Goal: Task Accomplishment & Management: Use online tool/utility

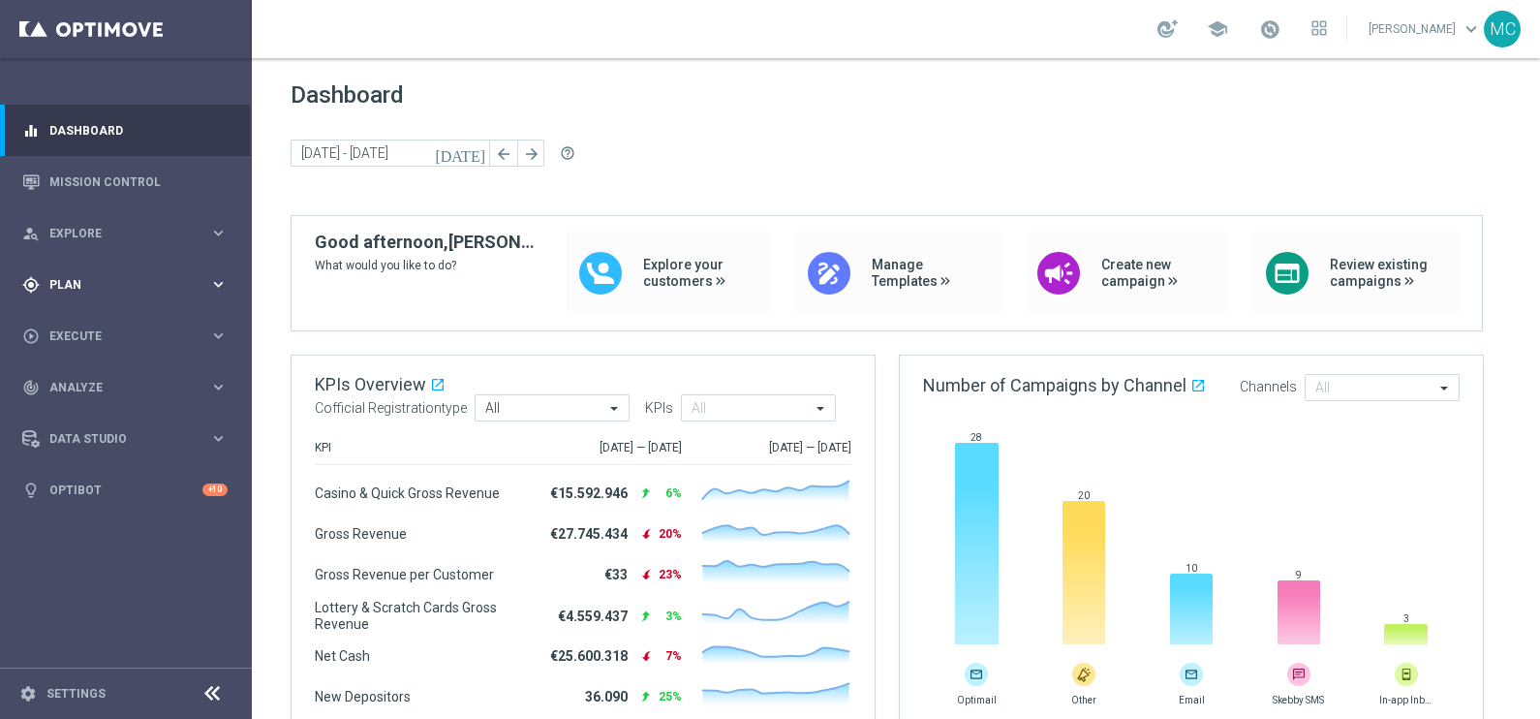
click at [216, 282] on icon "keyboard_arrow_right" at bounding box center [218, 284] width 18 height 18
click at [213, 377] on icon "keyboard_arrow_right" at bounding box center [218, 383] width 18 height 18
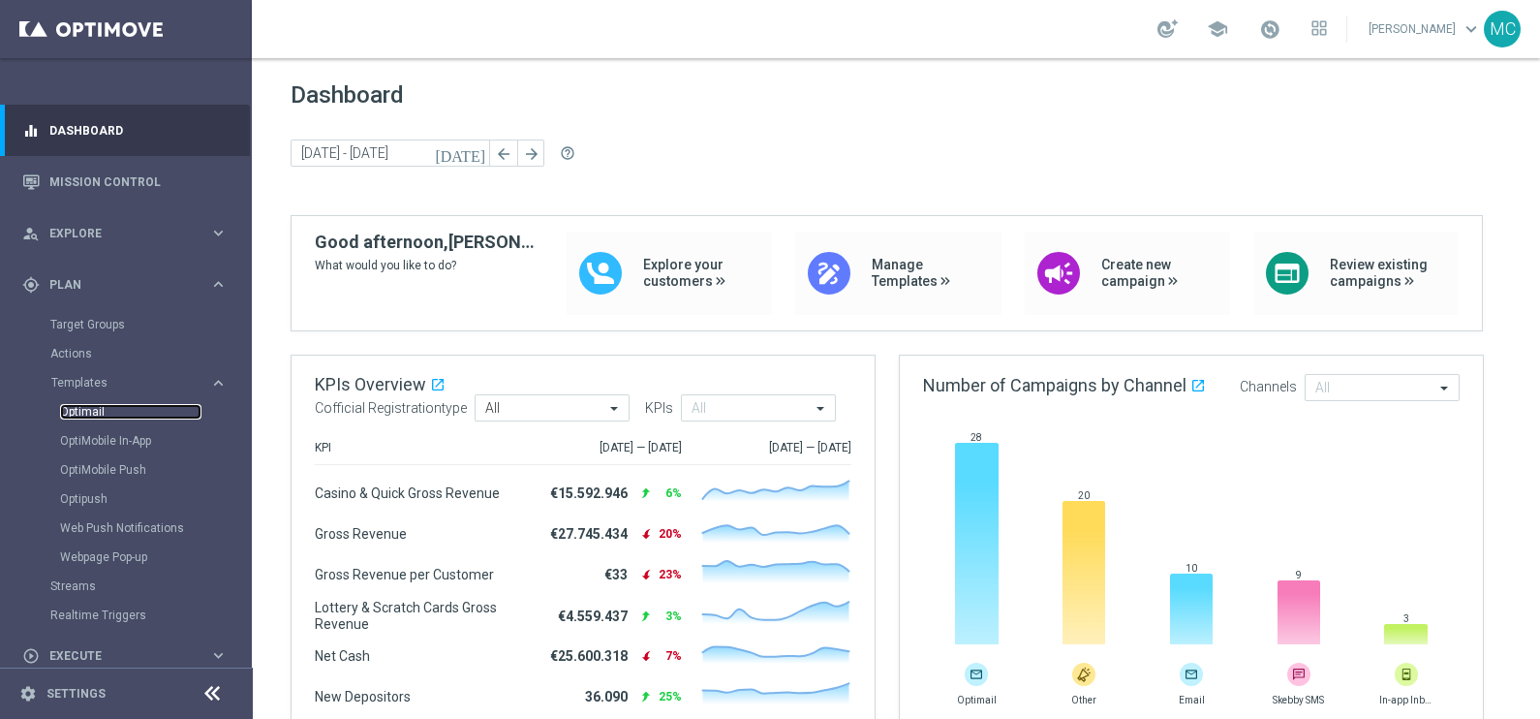
click at [91, 411] on link "Optimail" at bounding box center [130, 412] width 141 height 16
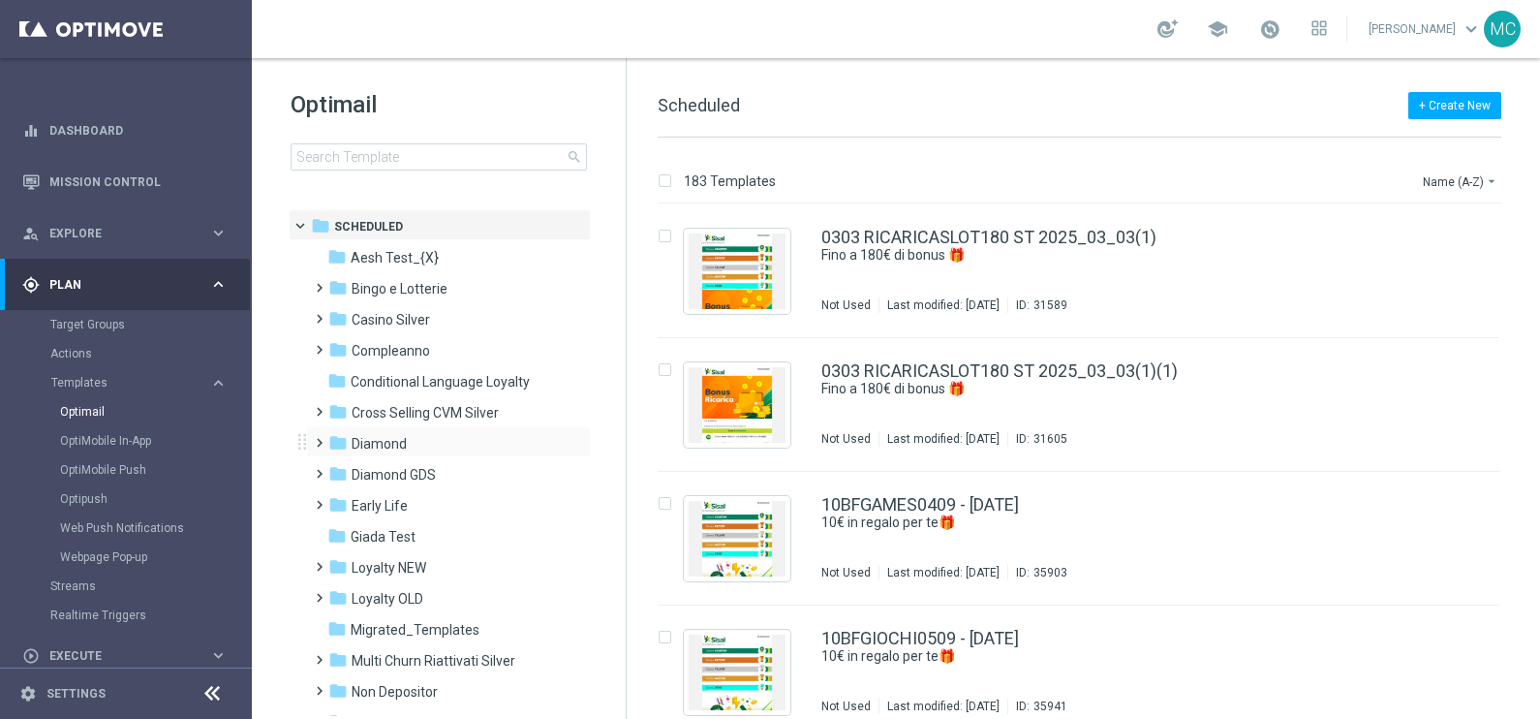
click at [320, 438] on span at bounding box center [315, 434] width 9 height 8
click at [336, 500] on span at bounding box center [334, 496] width 9 height 8
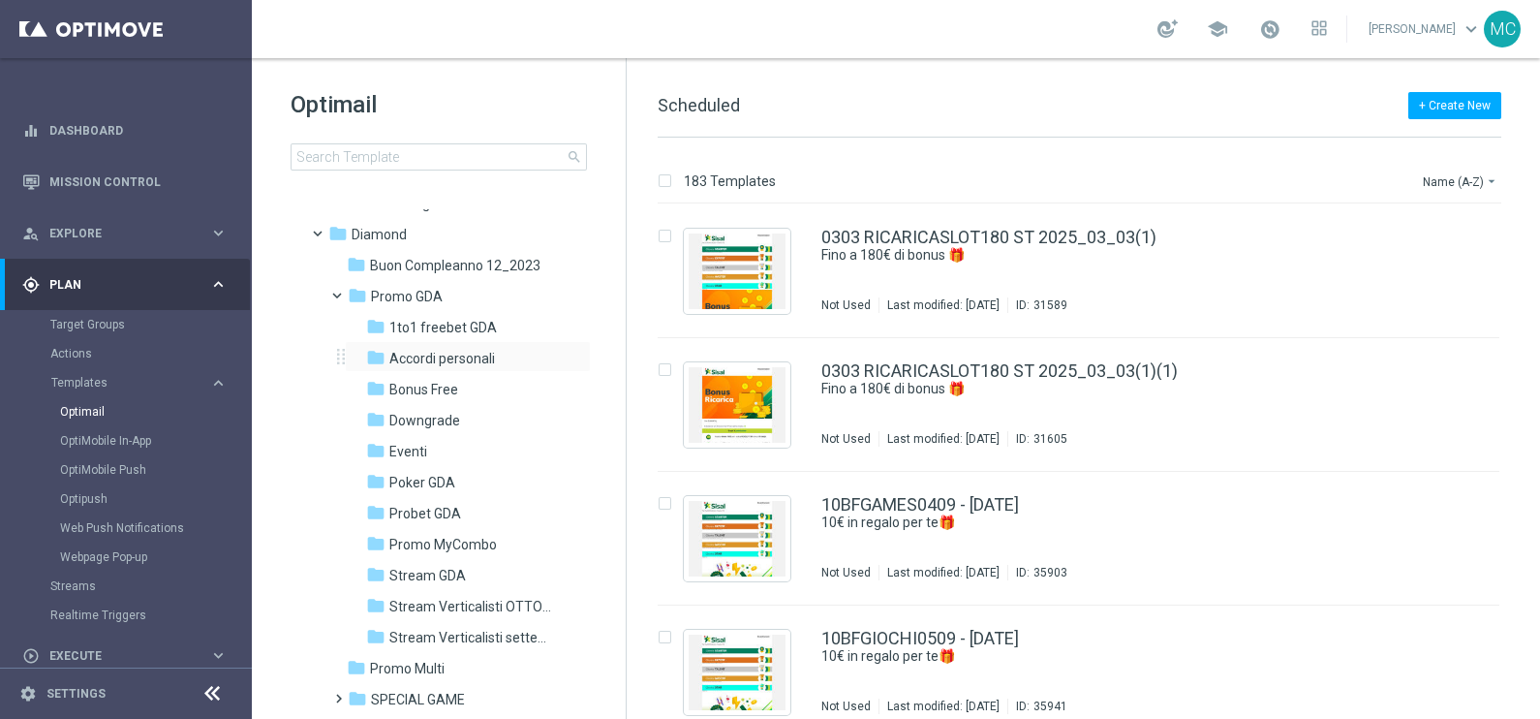
scroll to position [241, 0]
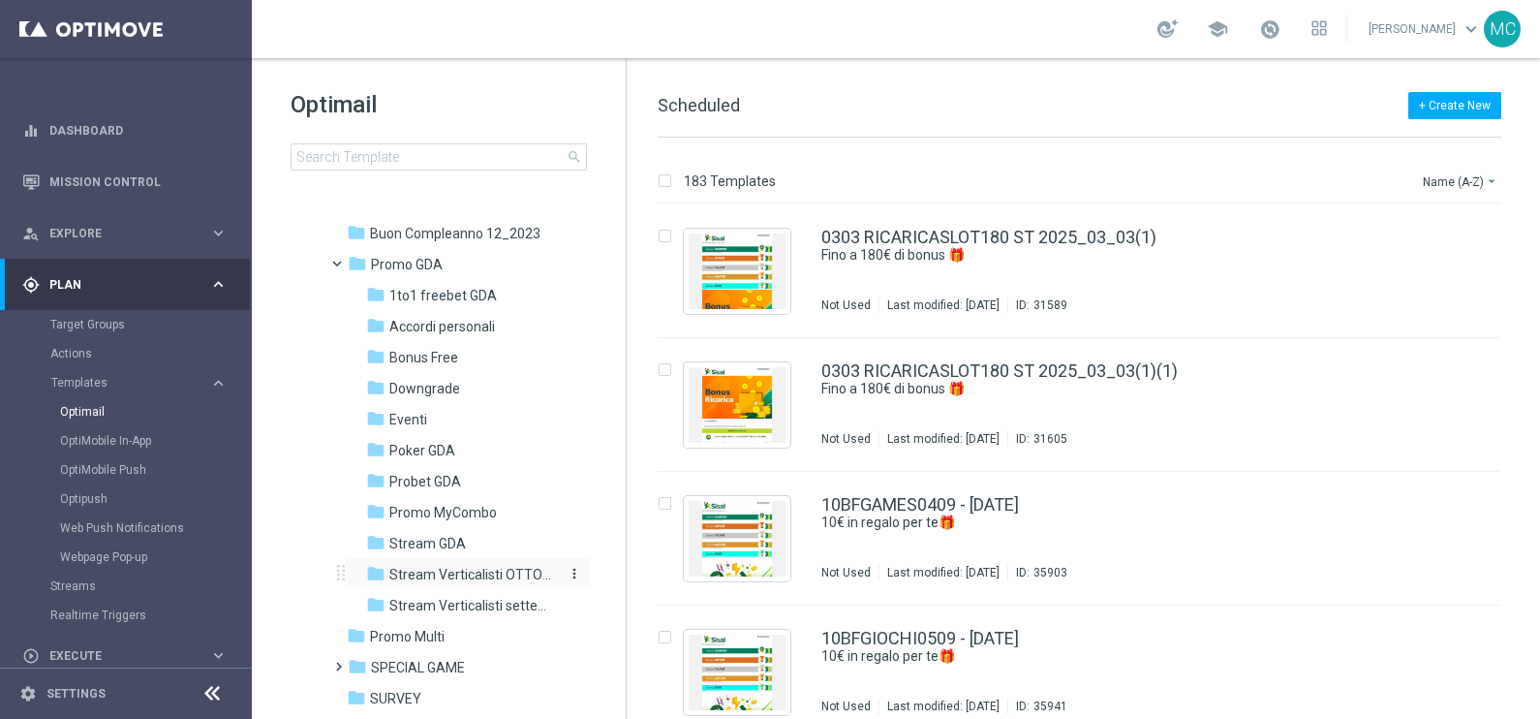
click at [447, 567] on span "Stream Verticalisti OTTOBRE" at bounding box center [473, 574] width 168 height 17
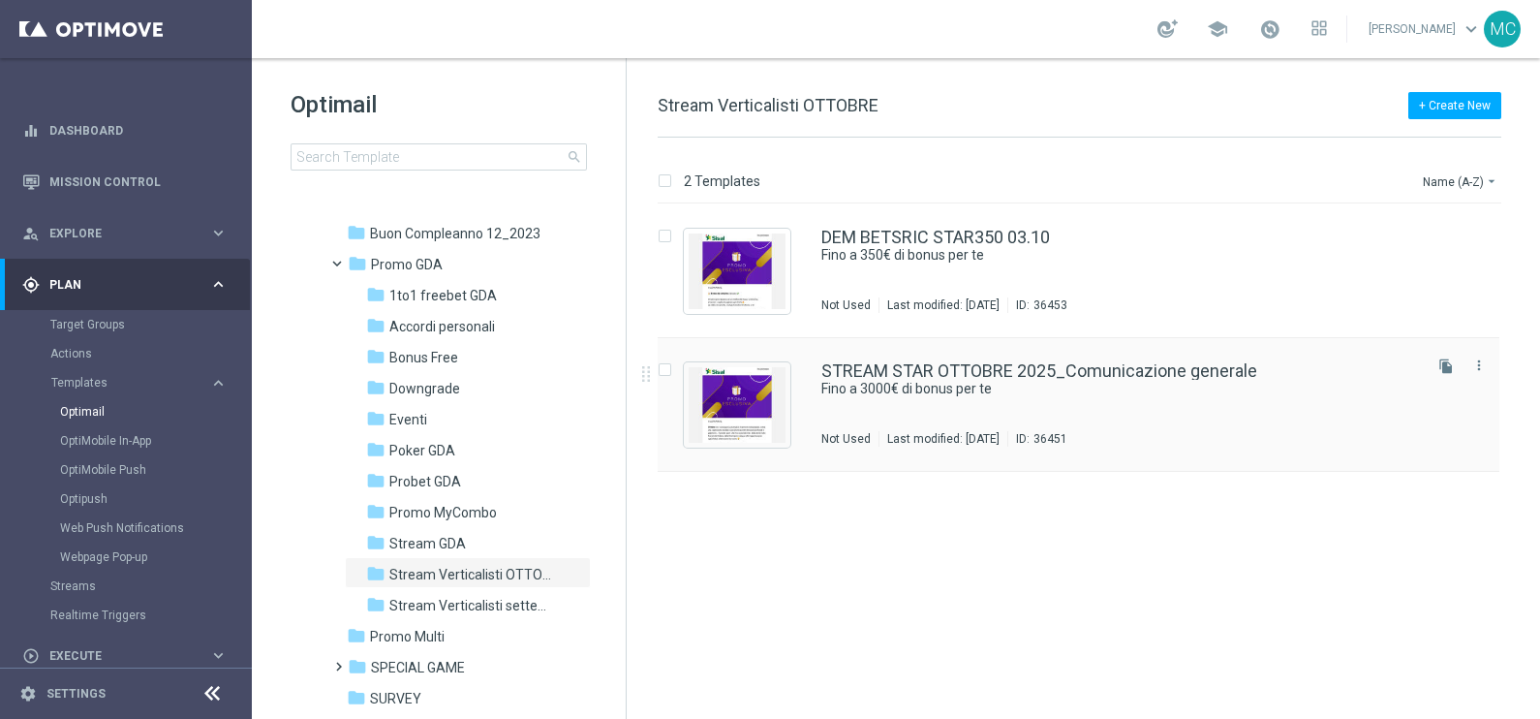
click at [1037, 360] on div "STREAM STAR OTTOBRE 2025_Comunicazione generale Fino a 3000€ di bonus per te No…" at bounding box center [1079, 405] width 842 height 134
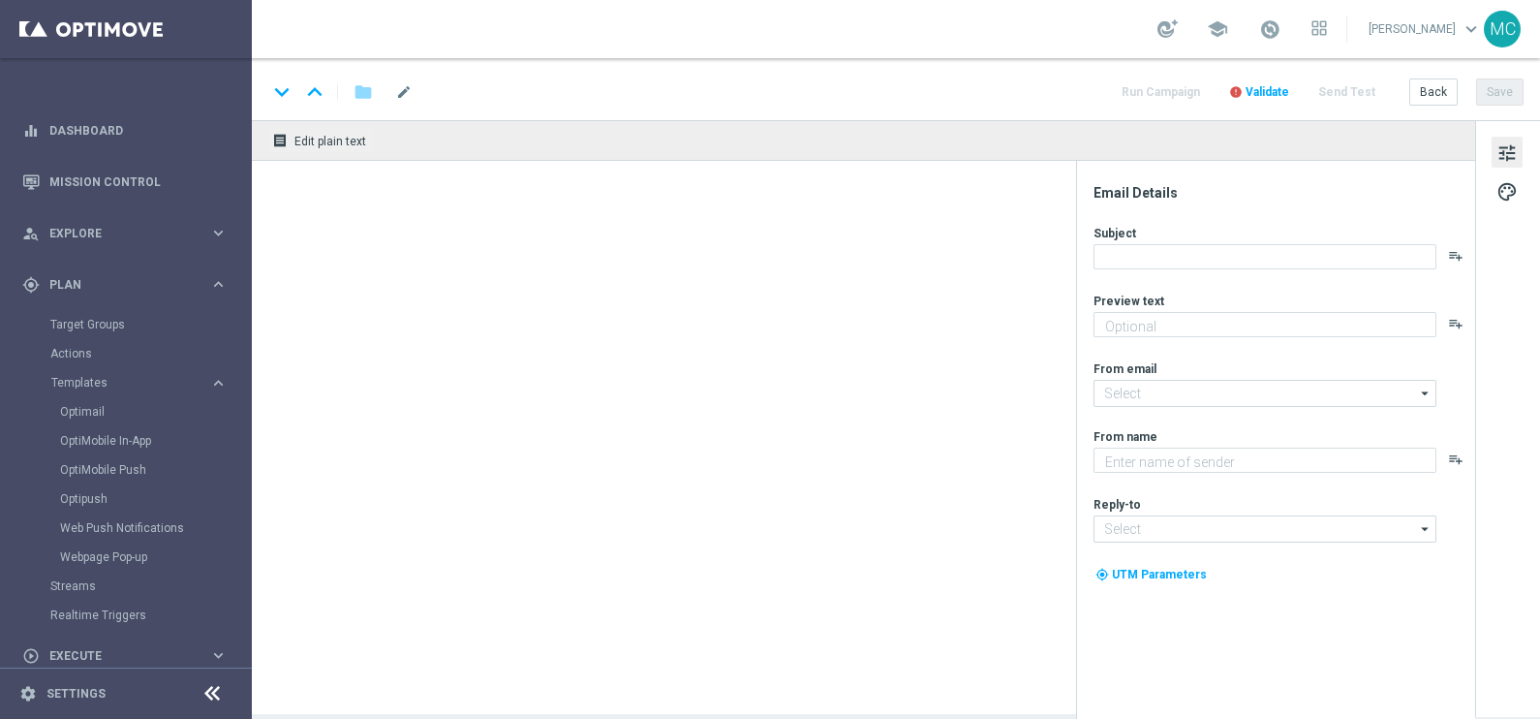
type textarea "🏆Un mese da campione. Solo su SISAL."
type input "giochivip@comunicazioni.sisal.it"
type textarea "Sisal"
type input "teamvip@sisal.it"
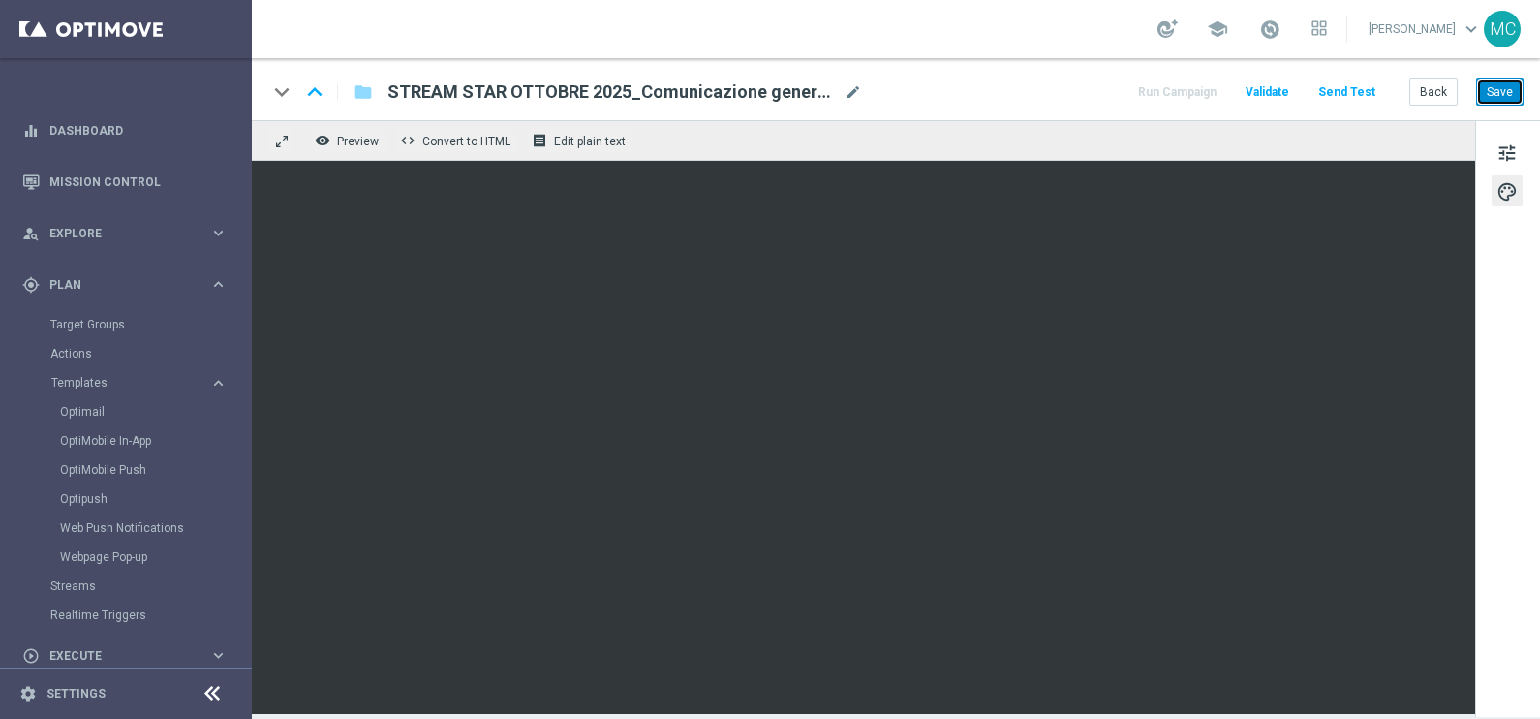
click at [1488, 83] on button "Save" at bounding box center [1499, 91] width 47 height 27
click at [1521, 145] on button "tune" at bounding box center [1507, 152] width 31 height 31
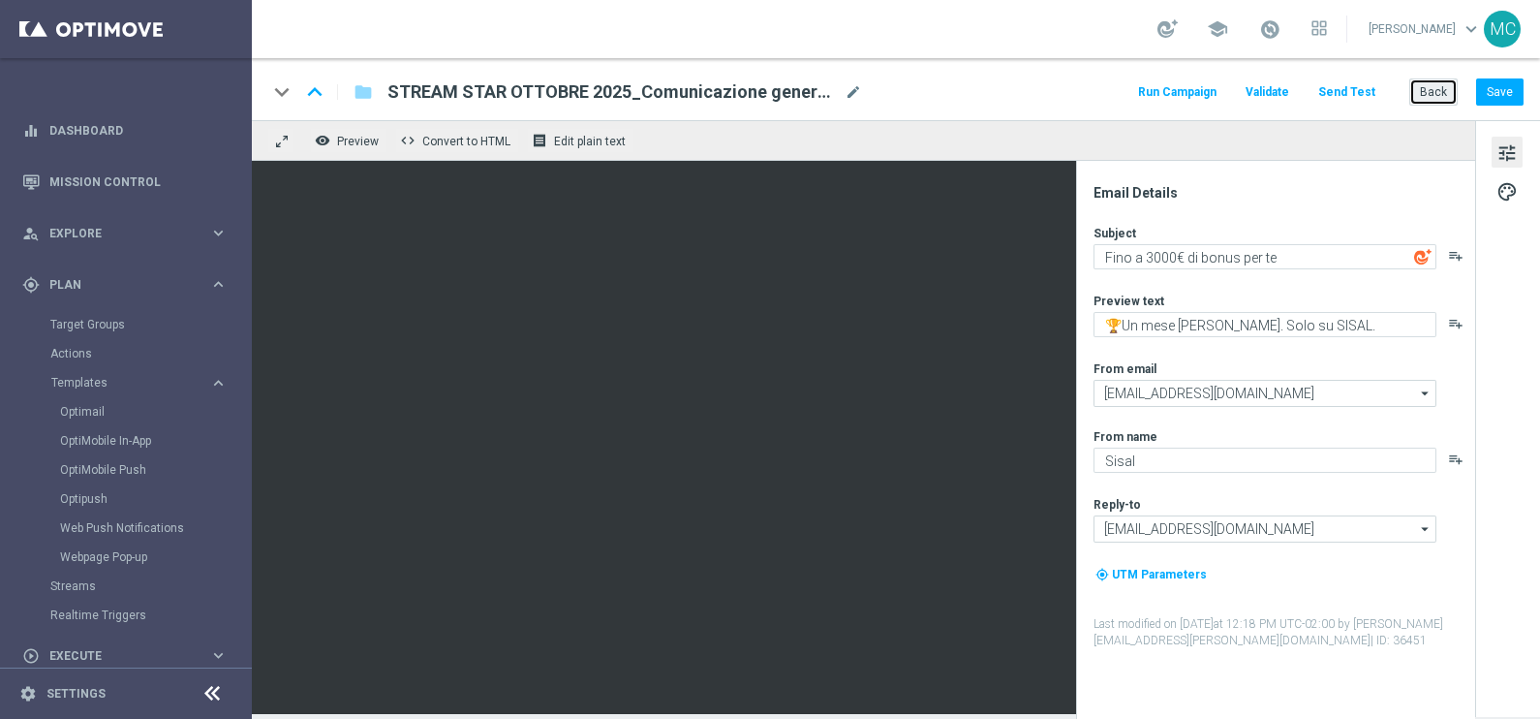
click at [1432, 92] on button "Back" at bounding box center [1434, 91] width 48 height 27
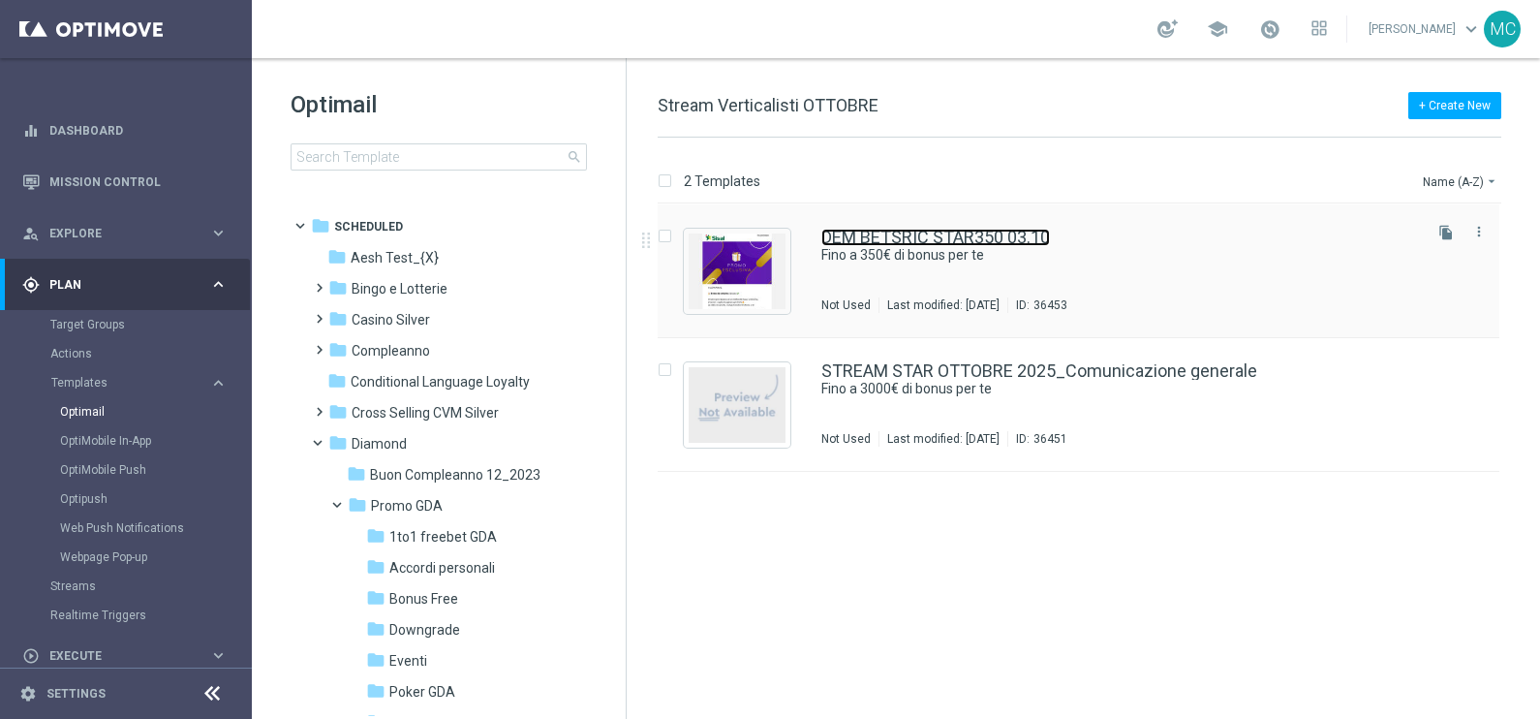
click at [968, 241] on link "DEM BETSRIC STAR350 03.10" at bounding box center [936, 237] width 229 height 17
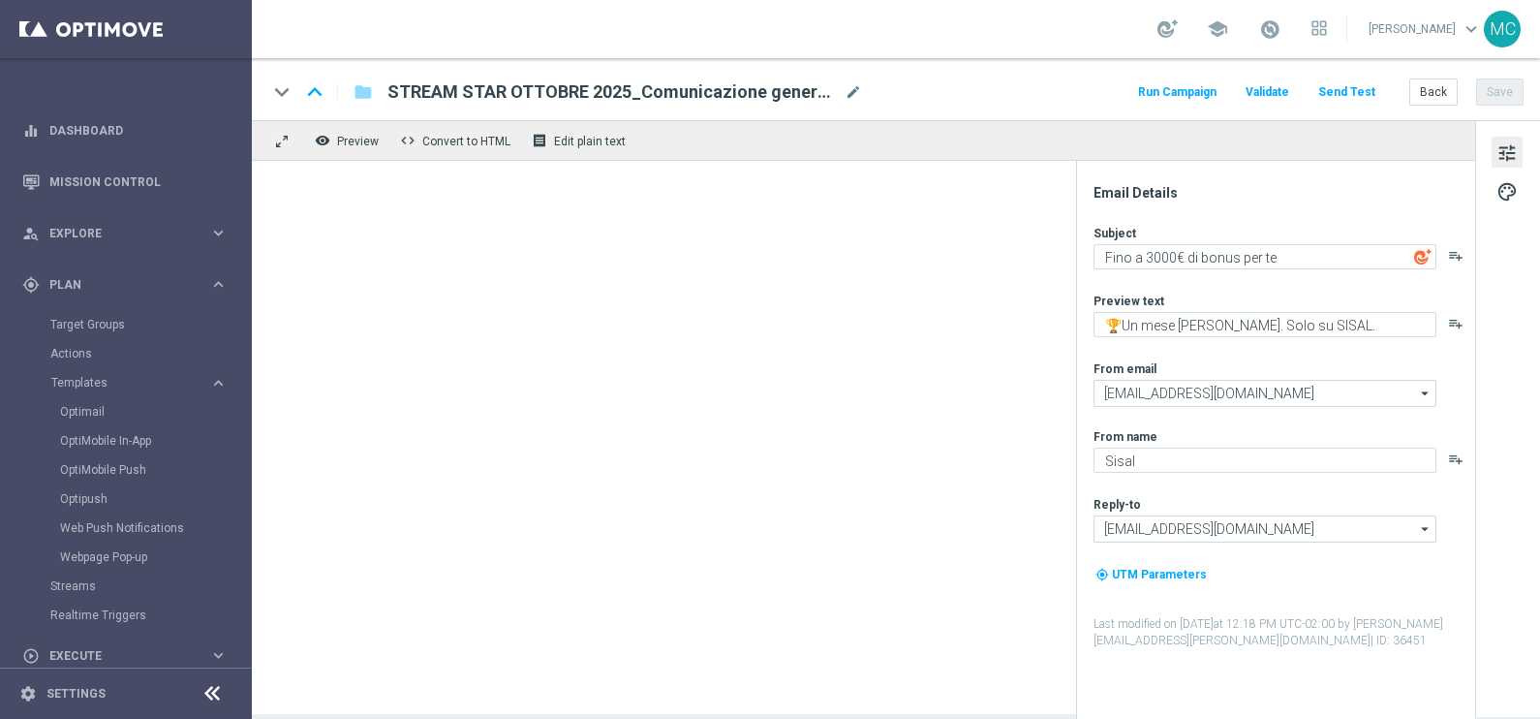
type textarea "Fino a 350€ di bonus per te"
type textarea "🏆 Un mese da campione. Solo su SISAL."
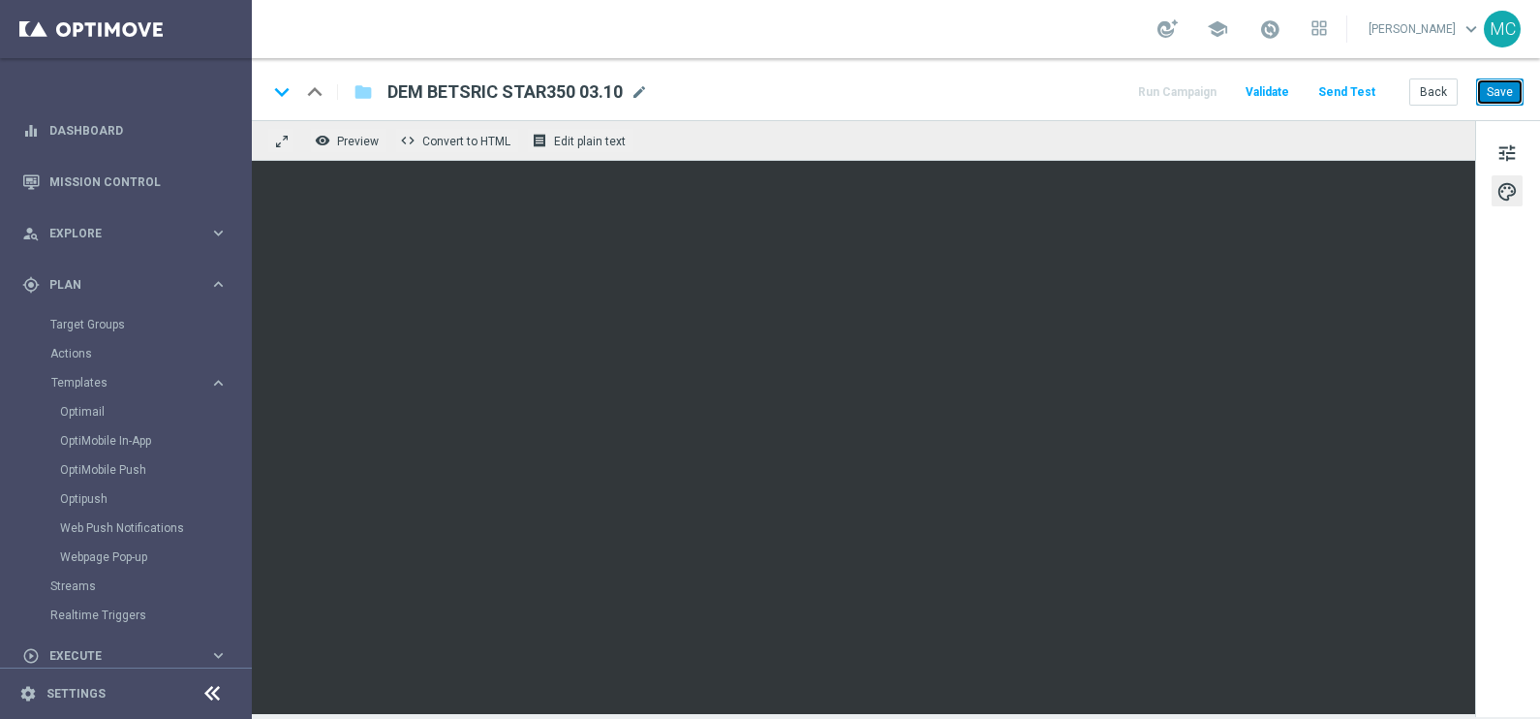
click at [1499, 93] on button "Save" at bounding box center [1499, 91] width 47 height 27
click at [1491, 98] on button "Save" at bounding box center [1499, 91] width 47 height 27
click at [1512, 150] on span "tune" at bounding box center [1507, 152] width 21 height 25
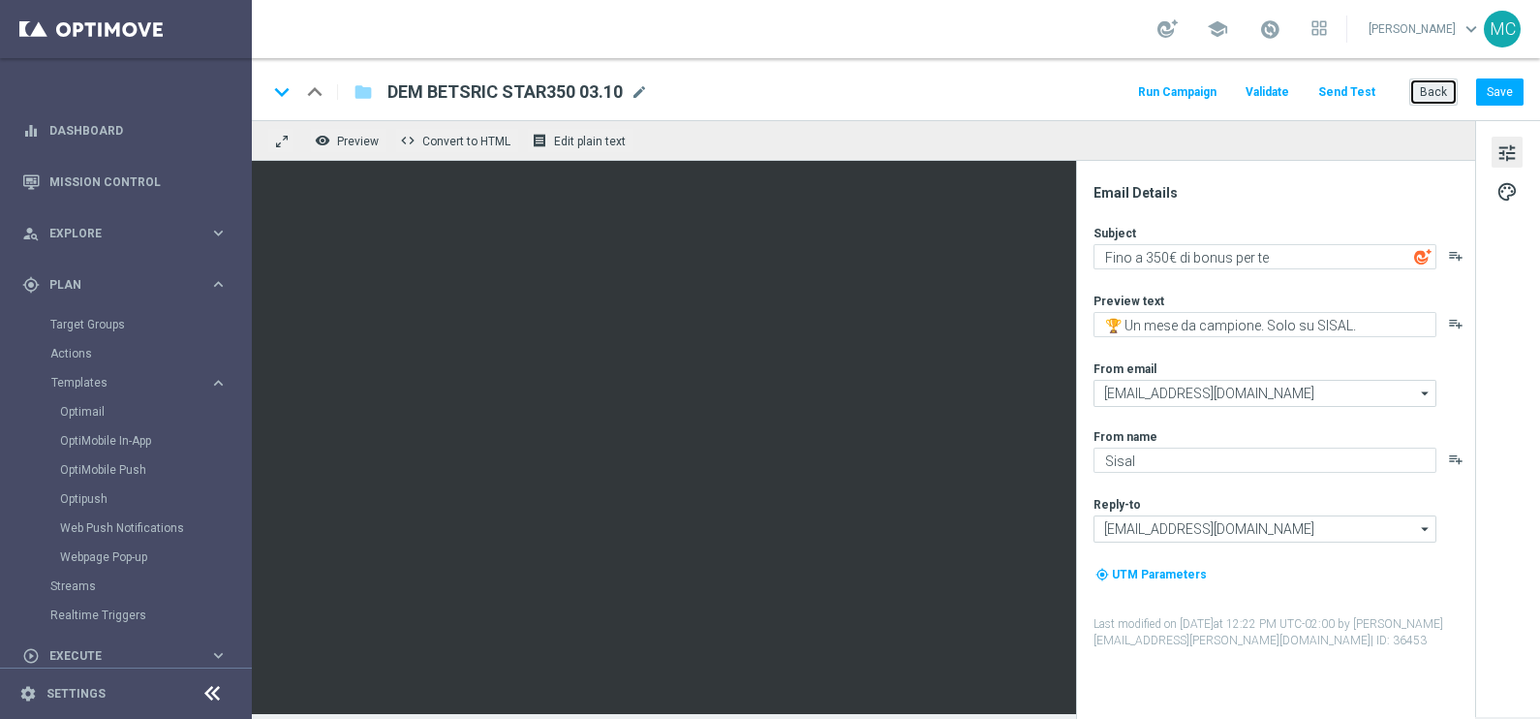
click at [1441, 93] on button "Back" at bounding box center [1434, 91] width 48 height 27
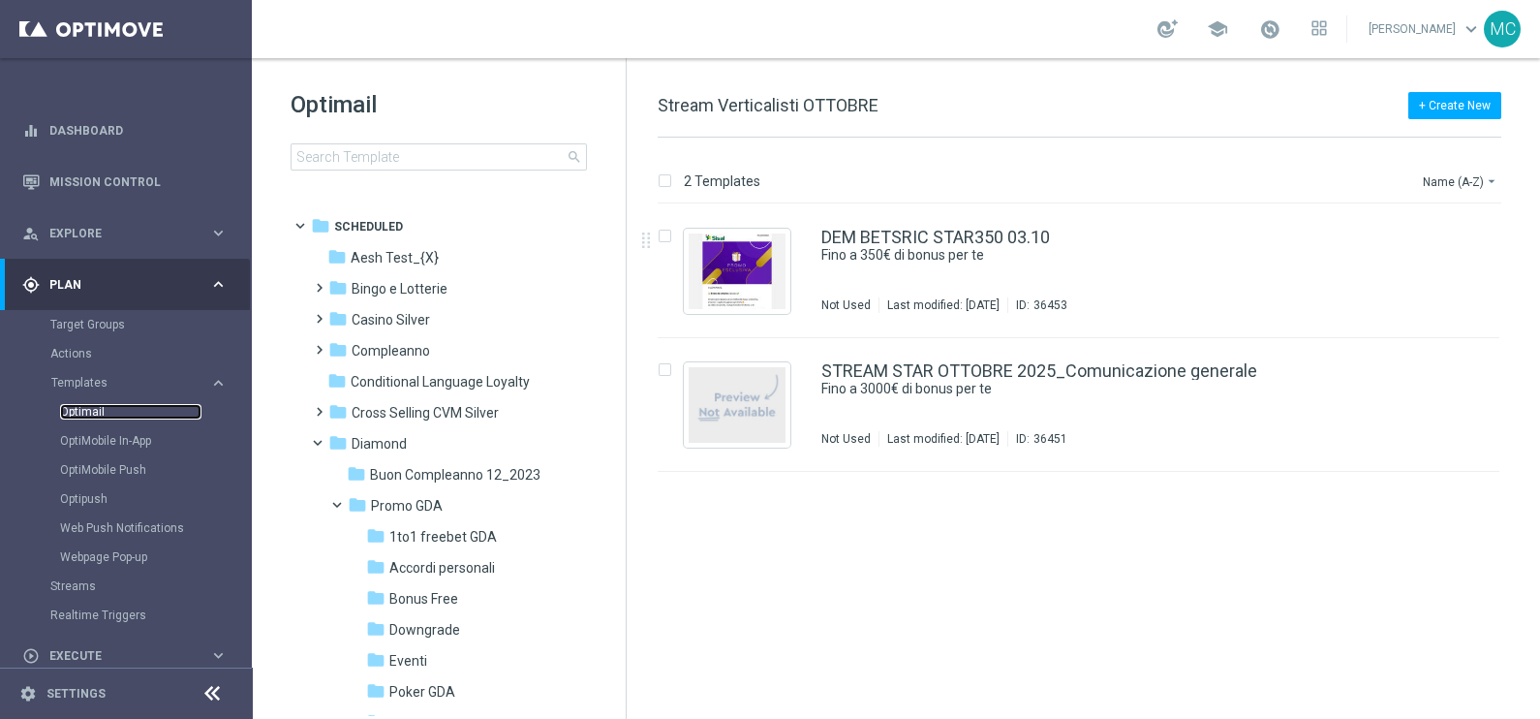
click at [90, 413] on link "Optimail" at bounding box center [130, 412] width 141 height 16
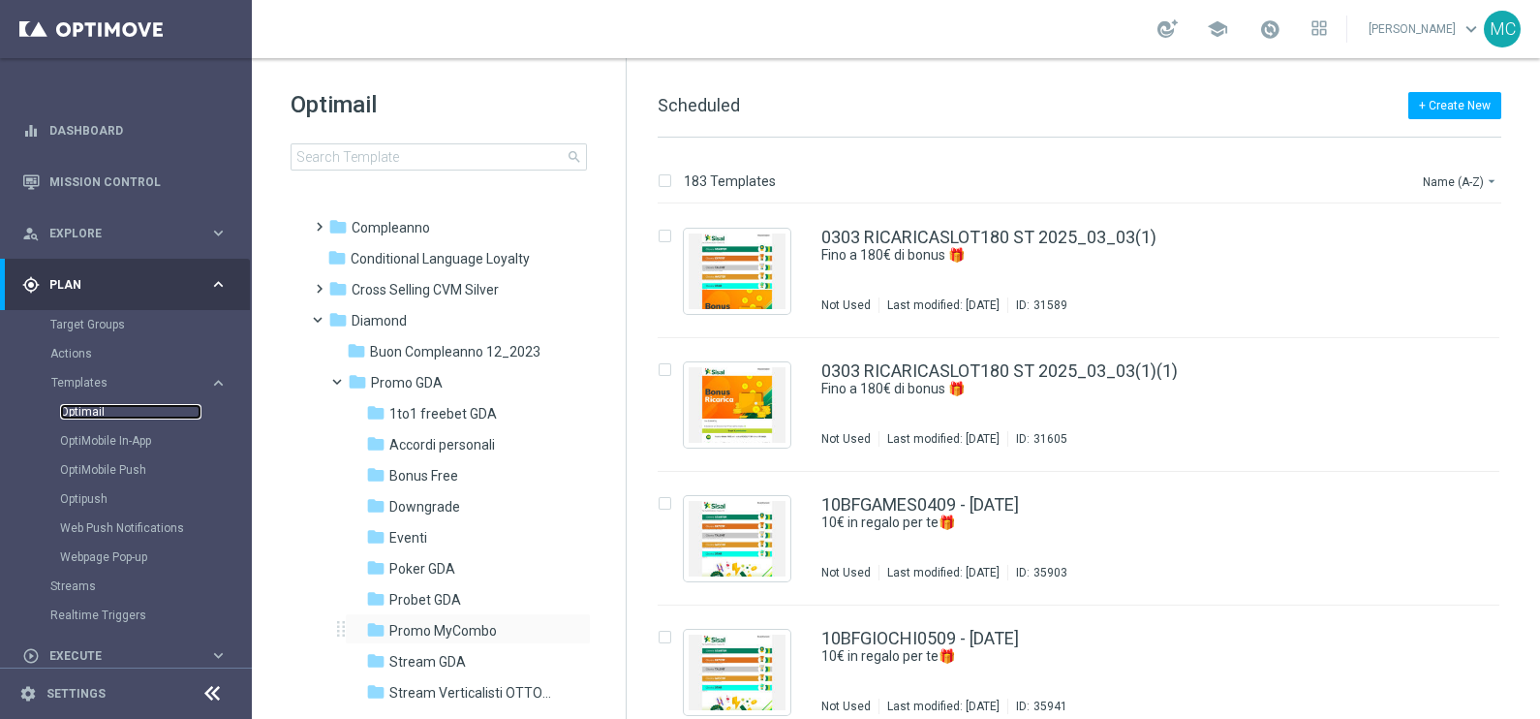
scroll to position [241, 0]
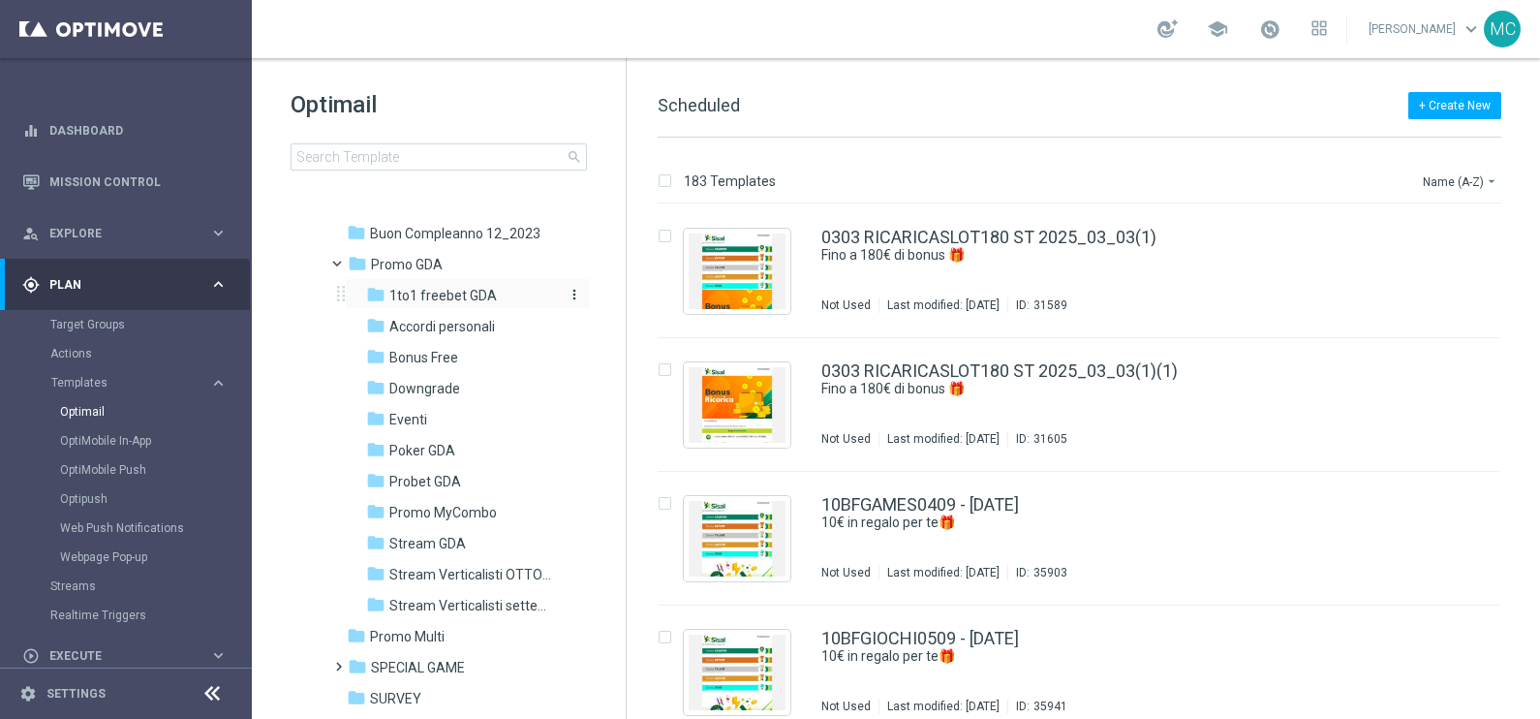
click at [436, 292] on span "1to1 freebet GDA" at bounding box center [443, 295] width 108 height 17
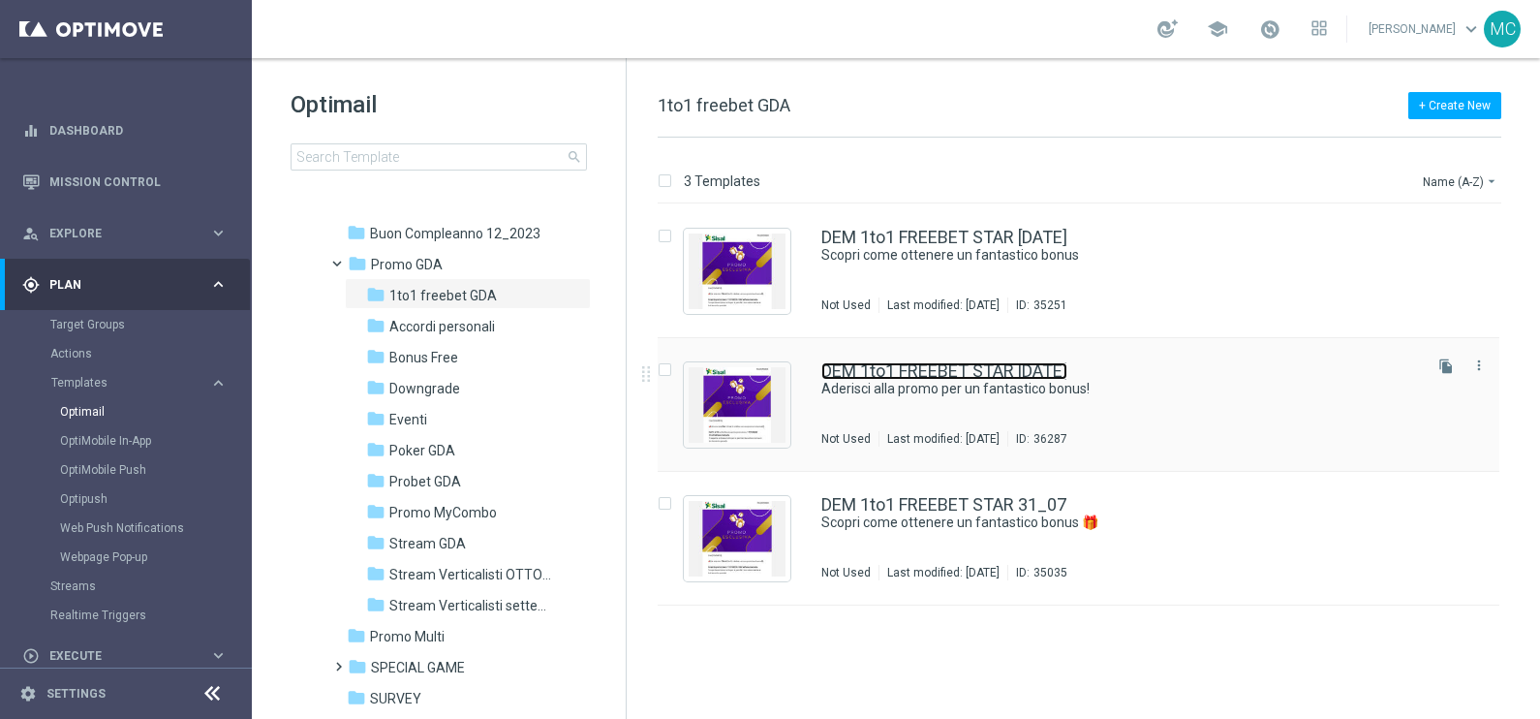
click at [1061, 371] on link "DEM 1to1 FREEBET STAR 18.09.2015" at bounding box center [945, 370] width 246 height 17
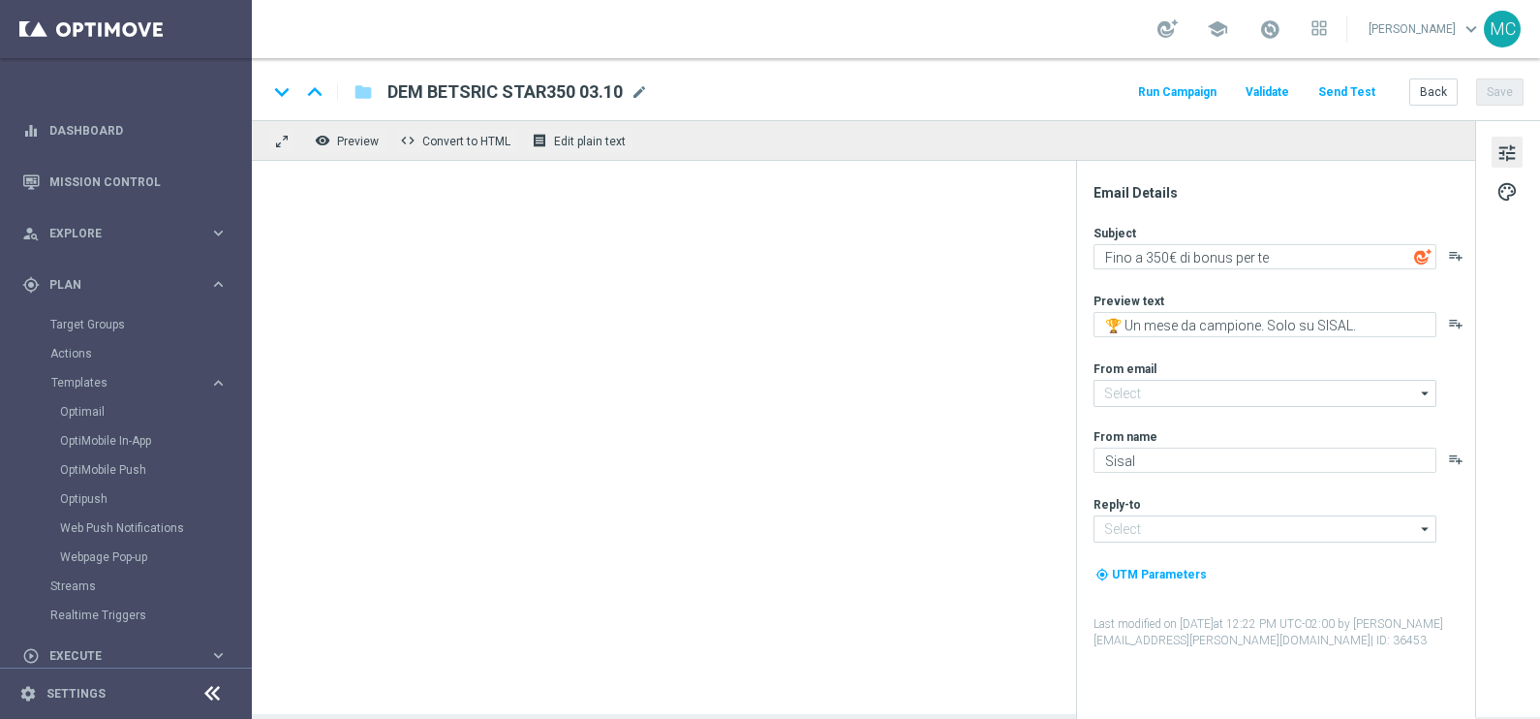
type textarea "Aderisci alla promo per un fantastico bonus!"
type textarea "Super promo per te"
type input "giochi@comunicazioni.sisal.it"
type input "teamvip@sisal.it"
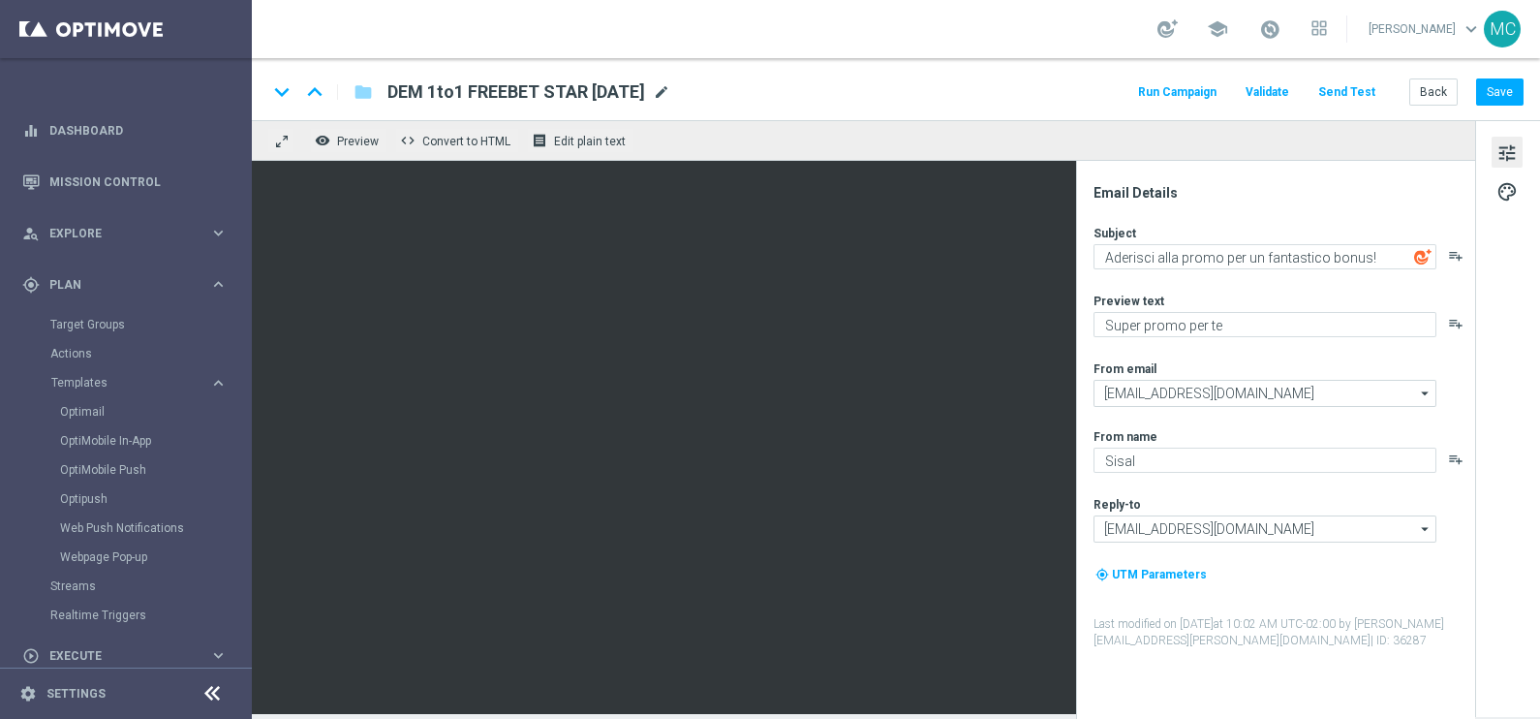
click at [670, 84] on span "mode_edit" at bounding box center [661, 91] width 17 height 17
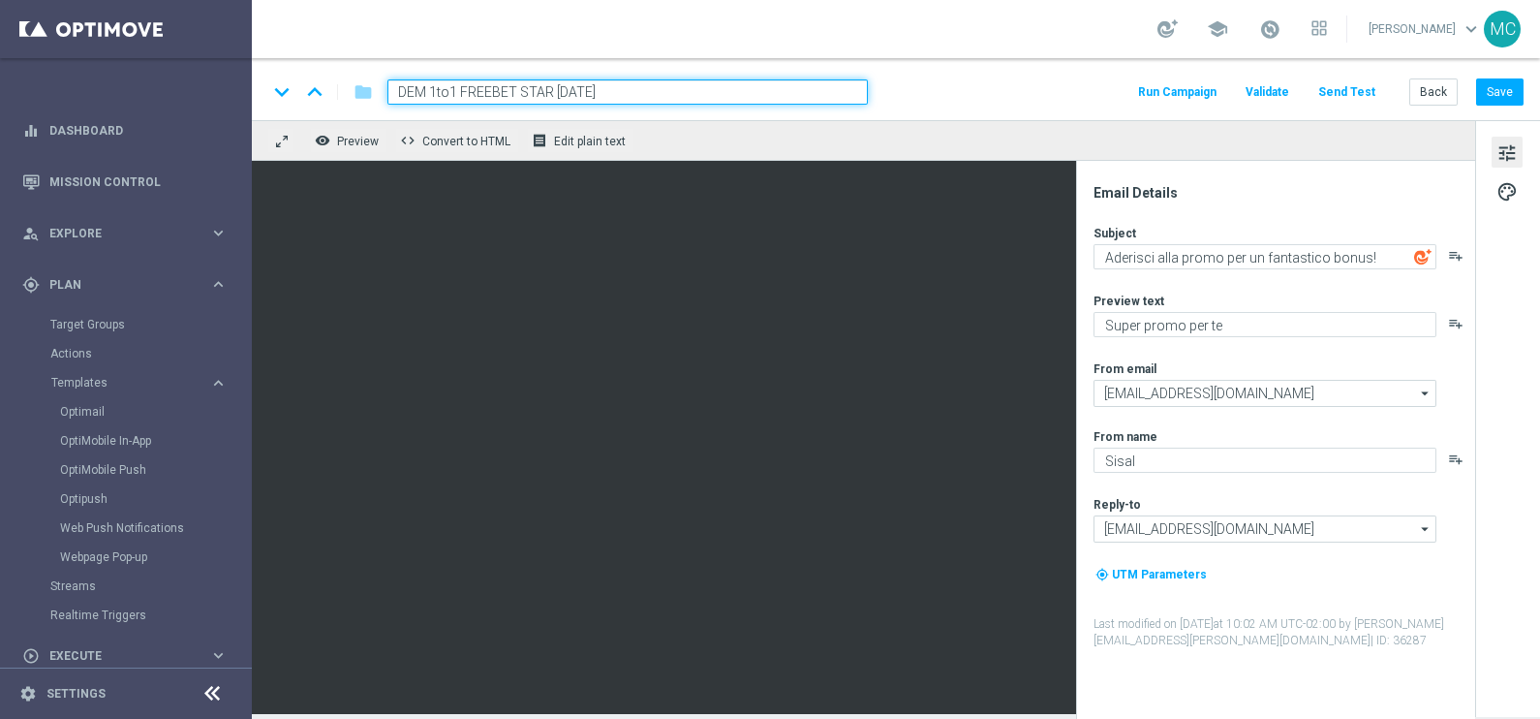
type input "DEM 1to1 FREEBET STAR 18.09.2025"
click at [1053, 58] on div "keyboard_arrow_down keyboard_arrow_up folder DEM 1to1 FREEBET STAR 18.09.2025 R…" at bounding box center [896, 89] width 1289 height 62
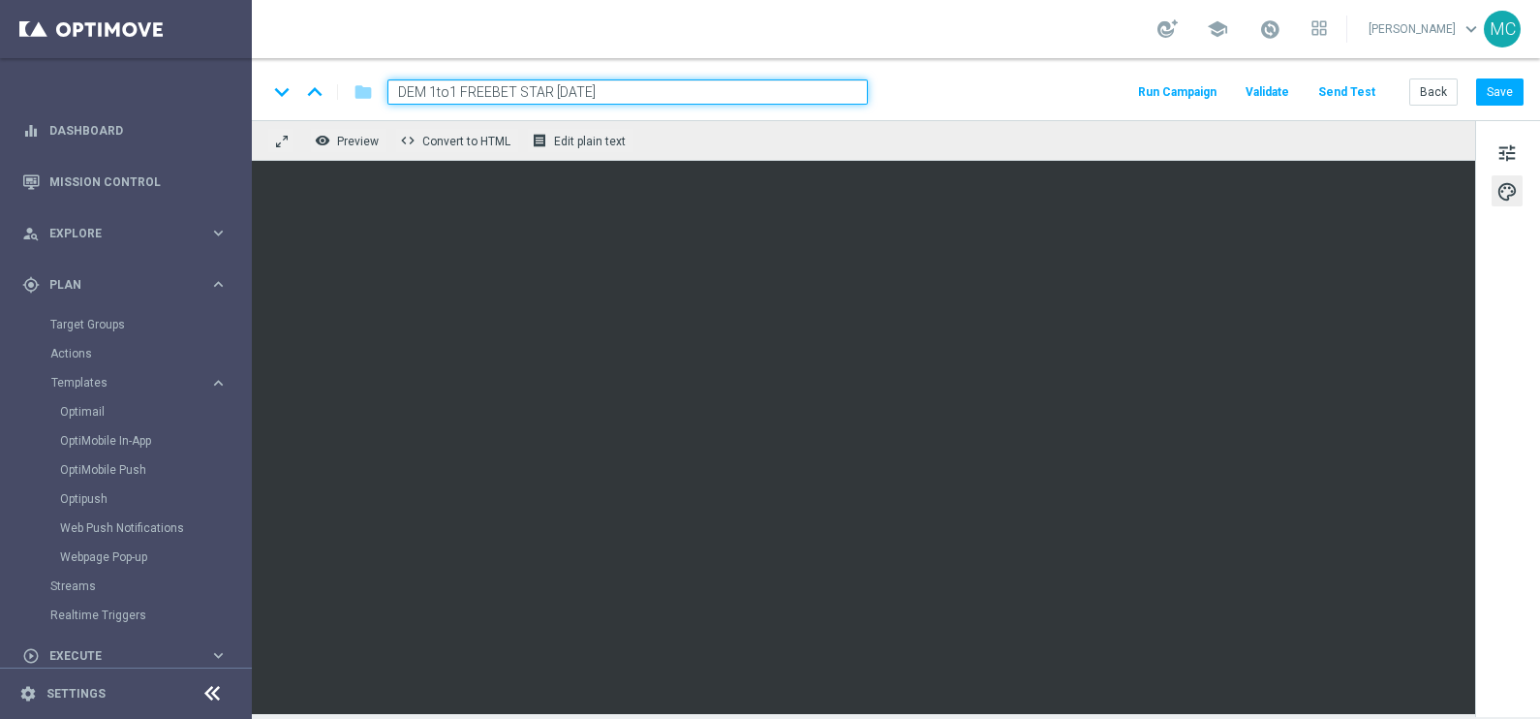
click at [791, 65] on div "keyboard_arrow_down keyboard_arrow_up folder DEM 1to1 FREEBET STAR 18.09.2025 R…" at bounding box center [896, 89] width 1289 height 62
click at [797, 88] on input "DEM 1to1 FREEBET STAR 18.09.2025" at bounding box center [628, 91] width 481 height 25
click at [835, 52] on div "school Mauro Cesari keyboard_arrow_down MC" at bounding box center [896, 29] width 1289 height 58
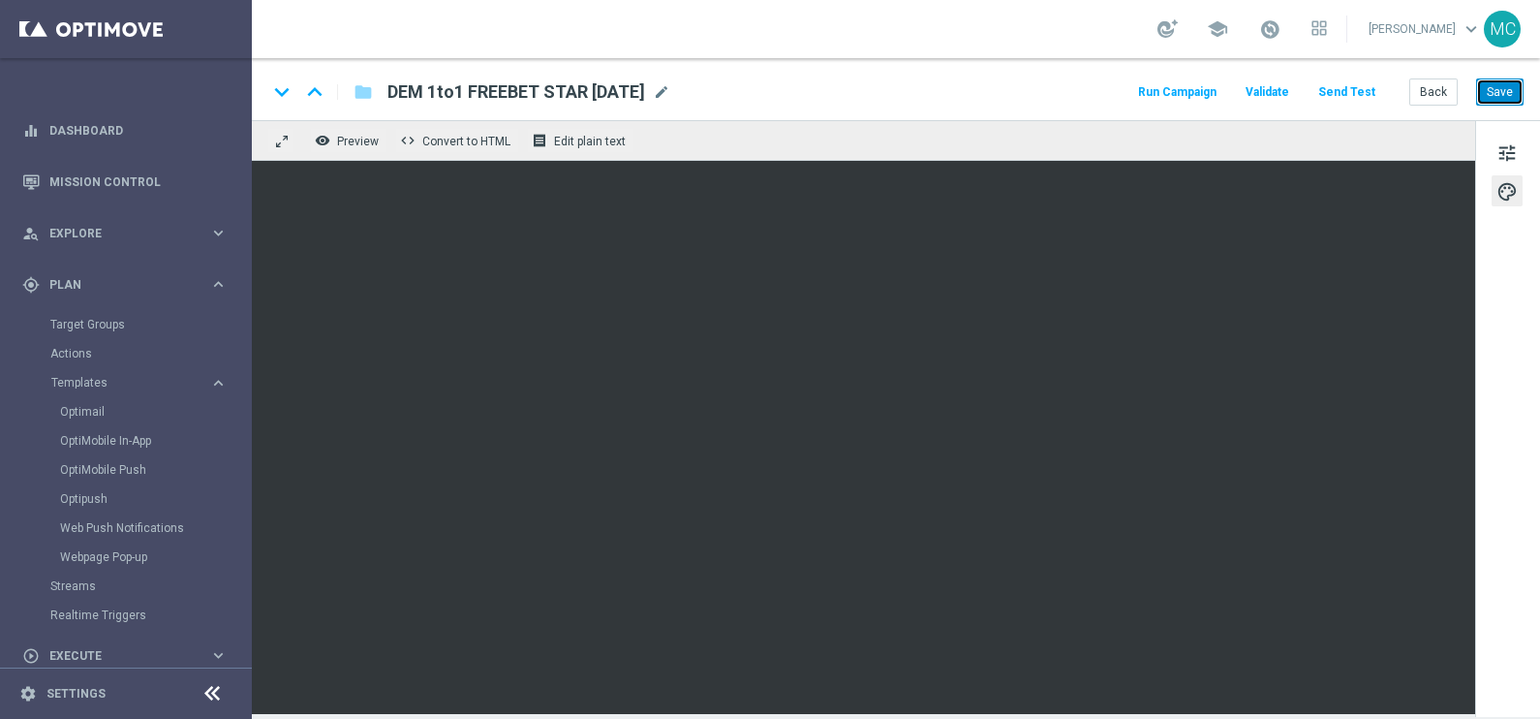
click at [1496, 97] on button "Save" at bounding box center [1499, 91] width 47 height 27
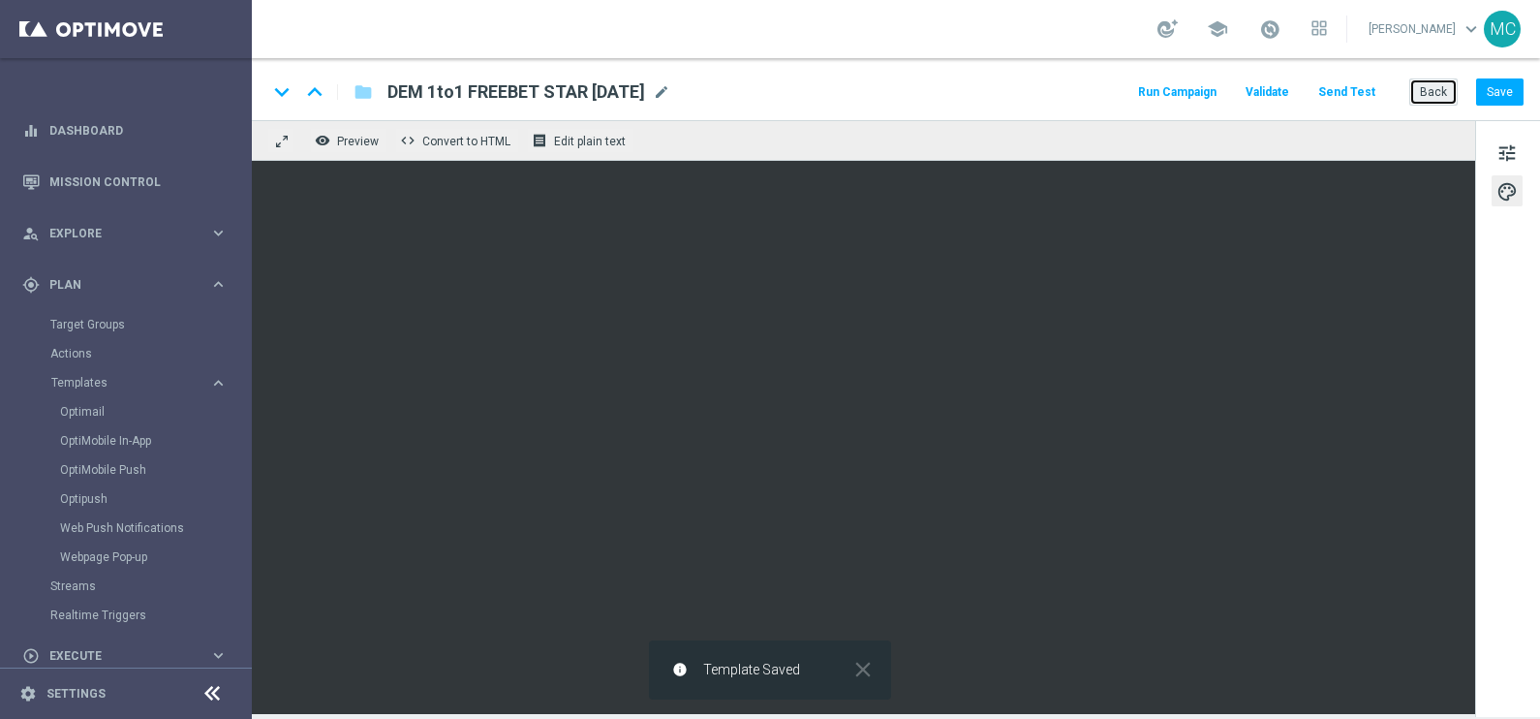
click at [1441, 98] on button "Back" at bounding box center [1434, 91] width 48 height 27
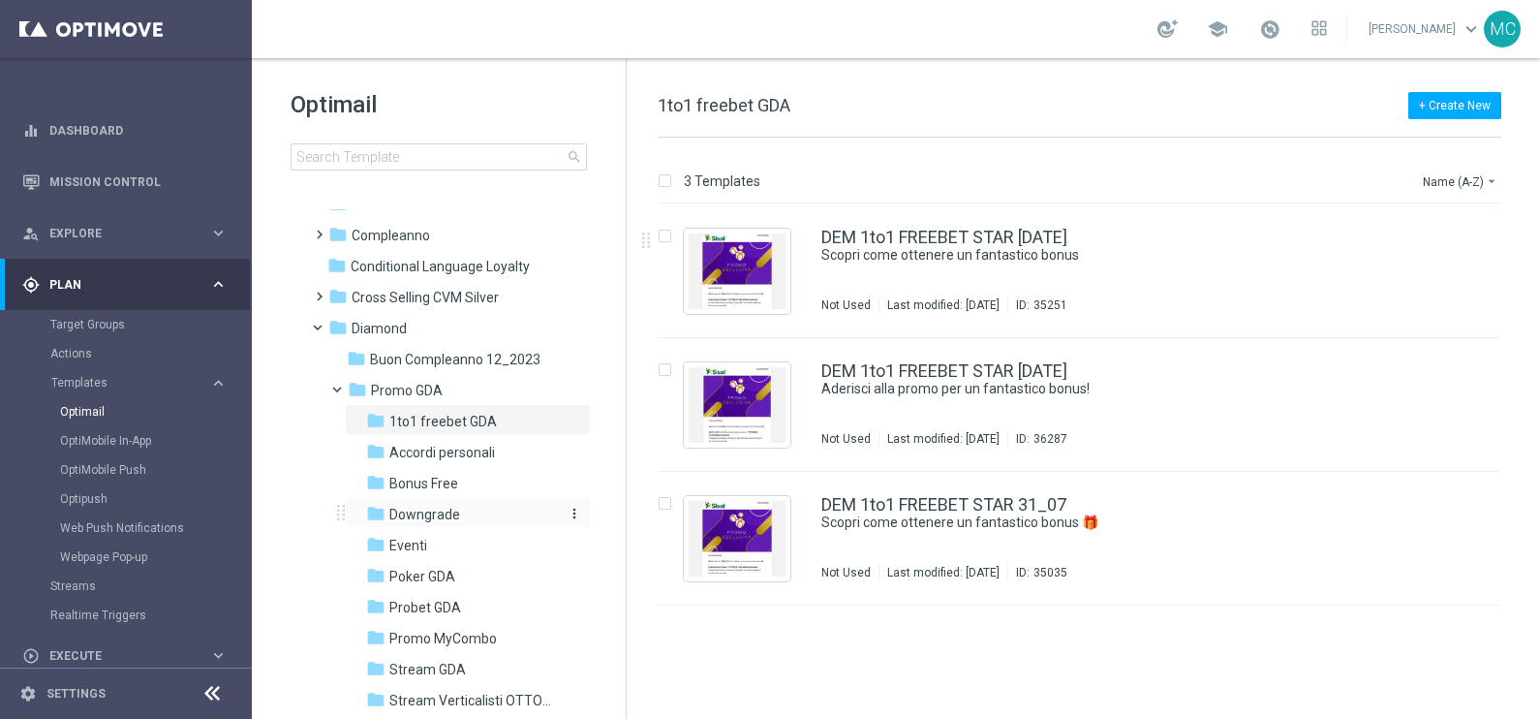
scroll to position [241, 0]
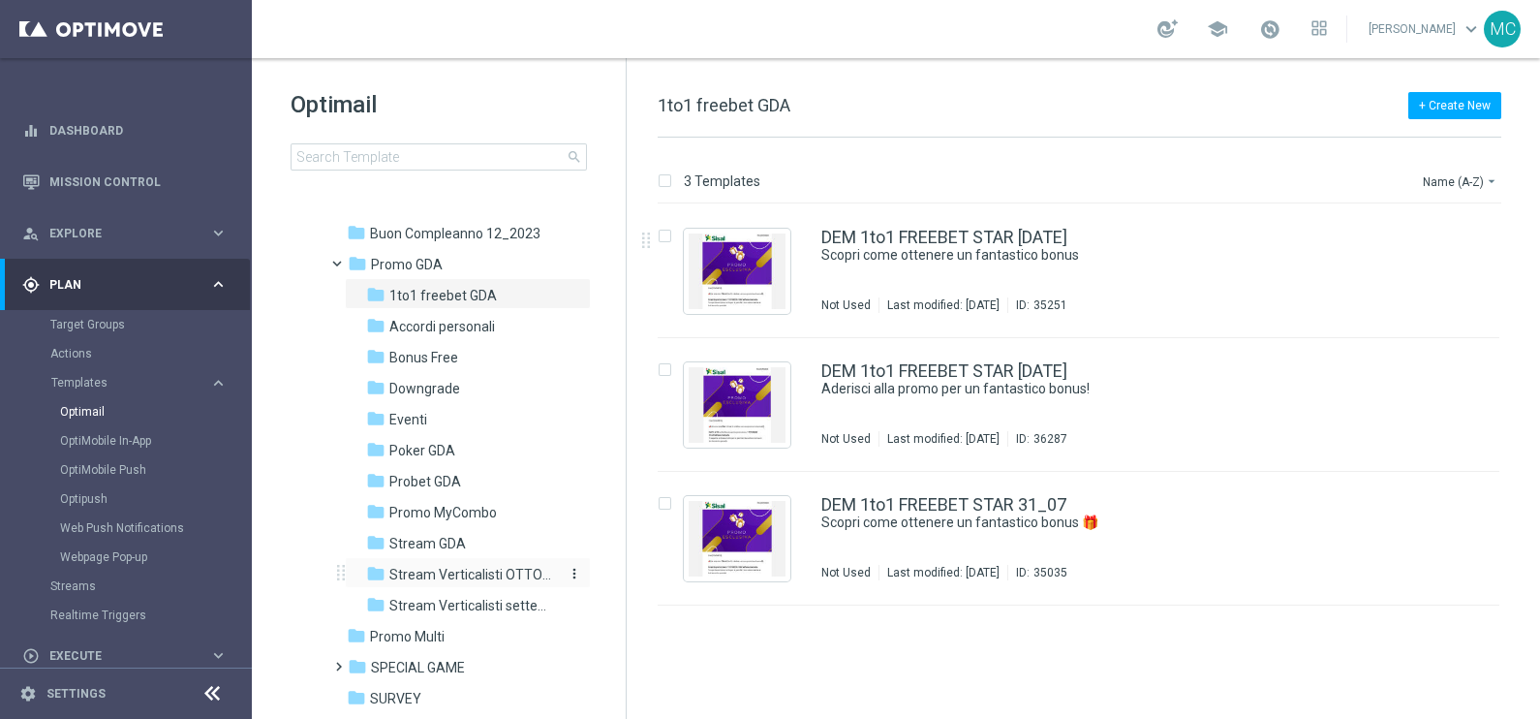
click at [489, 568] on span "Stream Verticalisti OTTOBRE" at bounding box center [473, 574] width 168 height 17
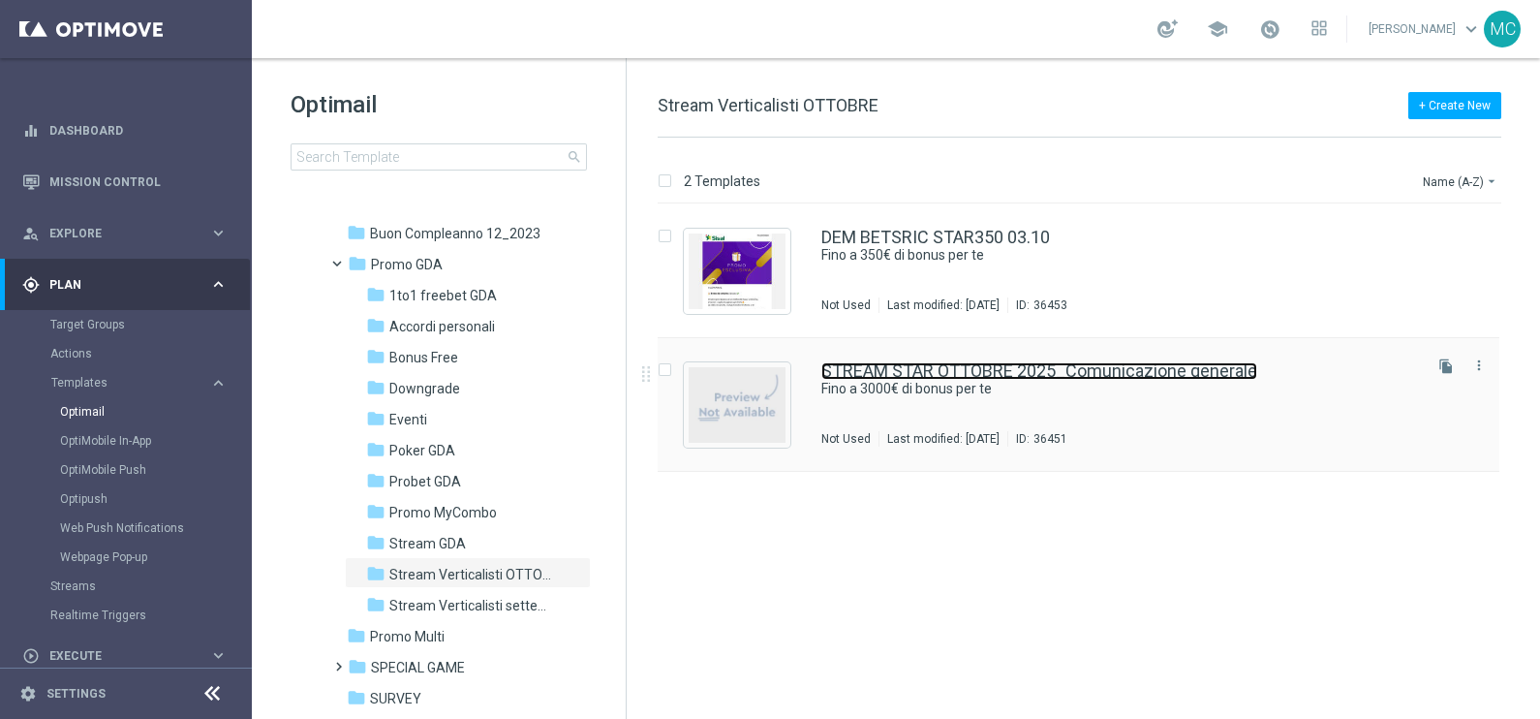
click at [939, 370] on link "STREAM STAR OTTOBRE 2025_Comunicazione generale" at bounding box center [1040, 370] width 436 height 17
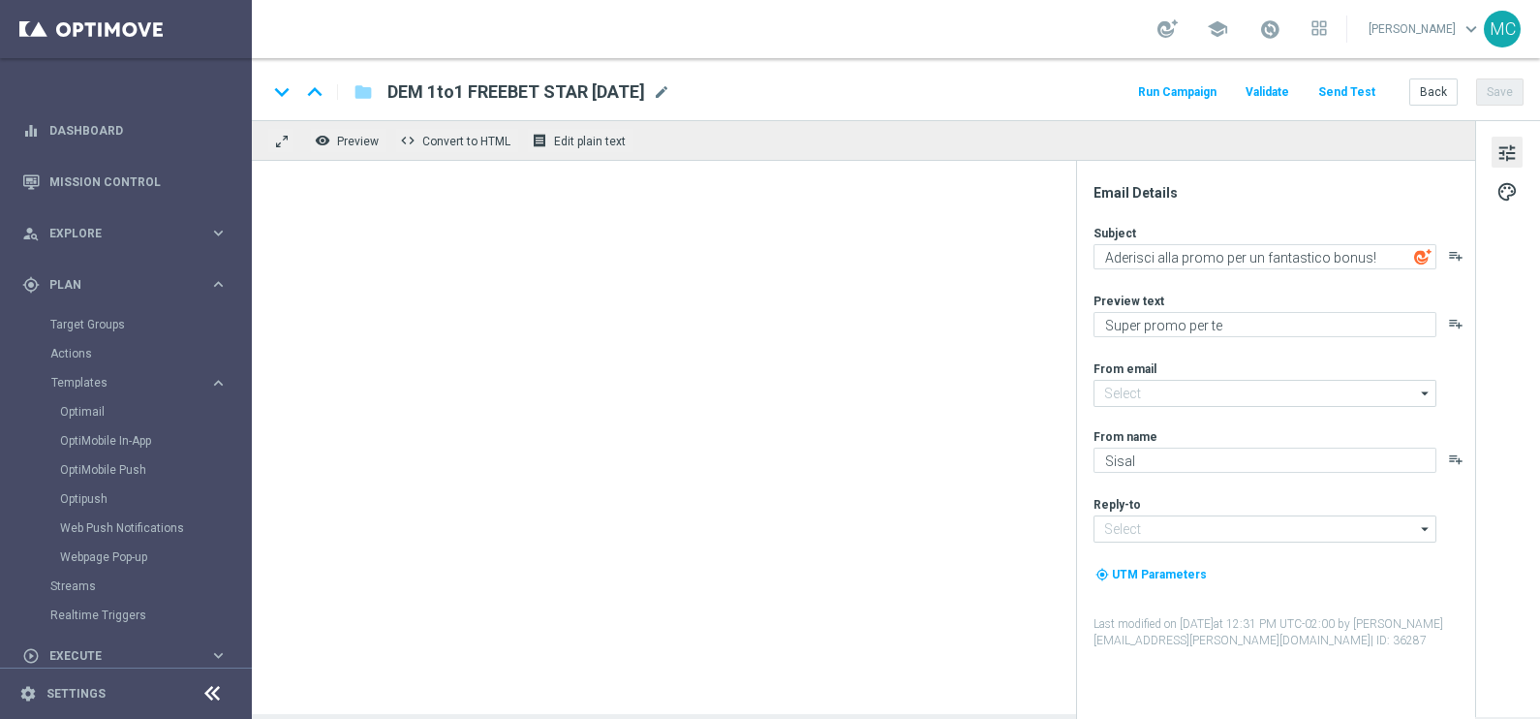
type textarea "Fino a 3000€ di bonus per te"
type textarea "🏆Un mese da campione. Solo su SISAL."
type input "giochivip@comunicazioni.sisal.it"
type input "teamvip@sisal.it"
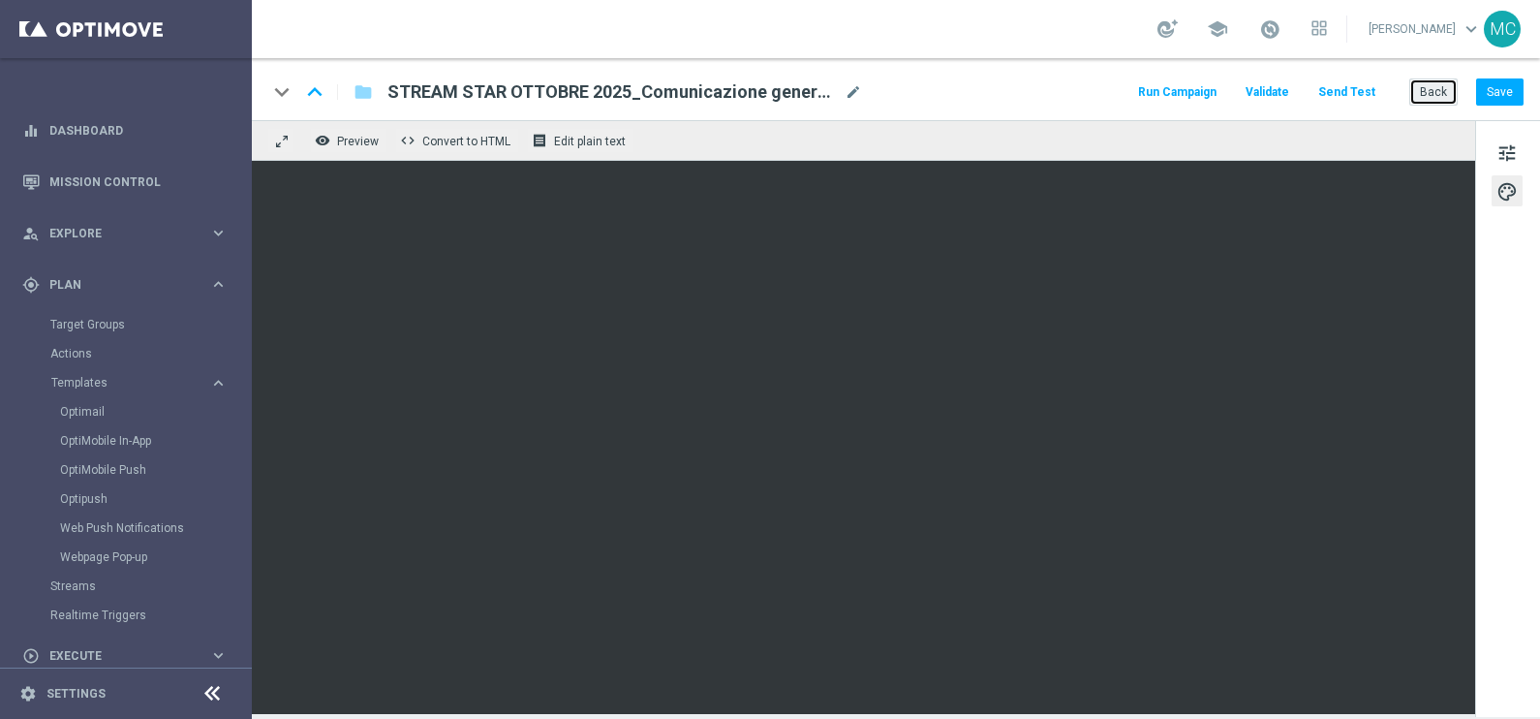
click at [1433, 91] on button "Back" at bounding box center [1434, 91] width 48 height 27
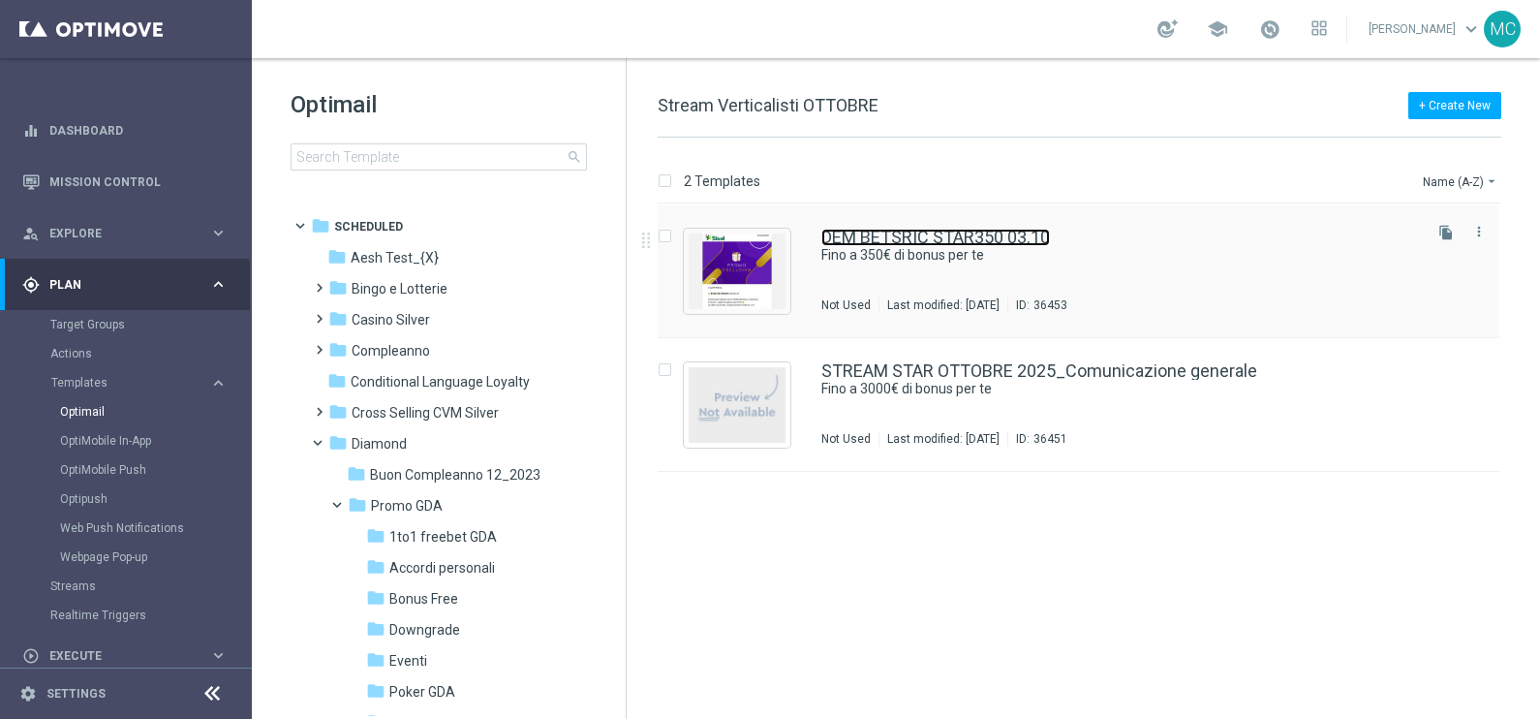
click at [930, 237] on link "DEM BETSRIC STAR350 03.10" at bounding box center [936, 237] width 229 height 17
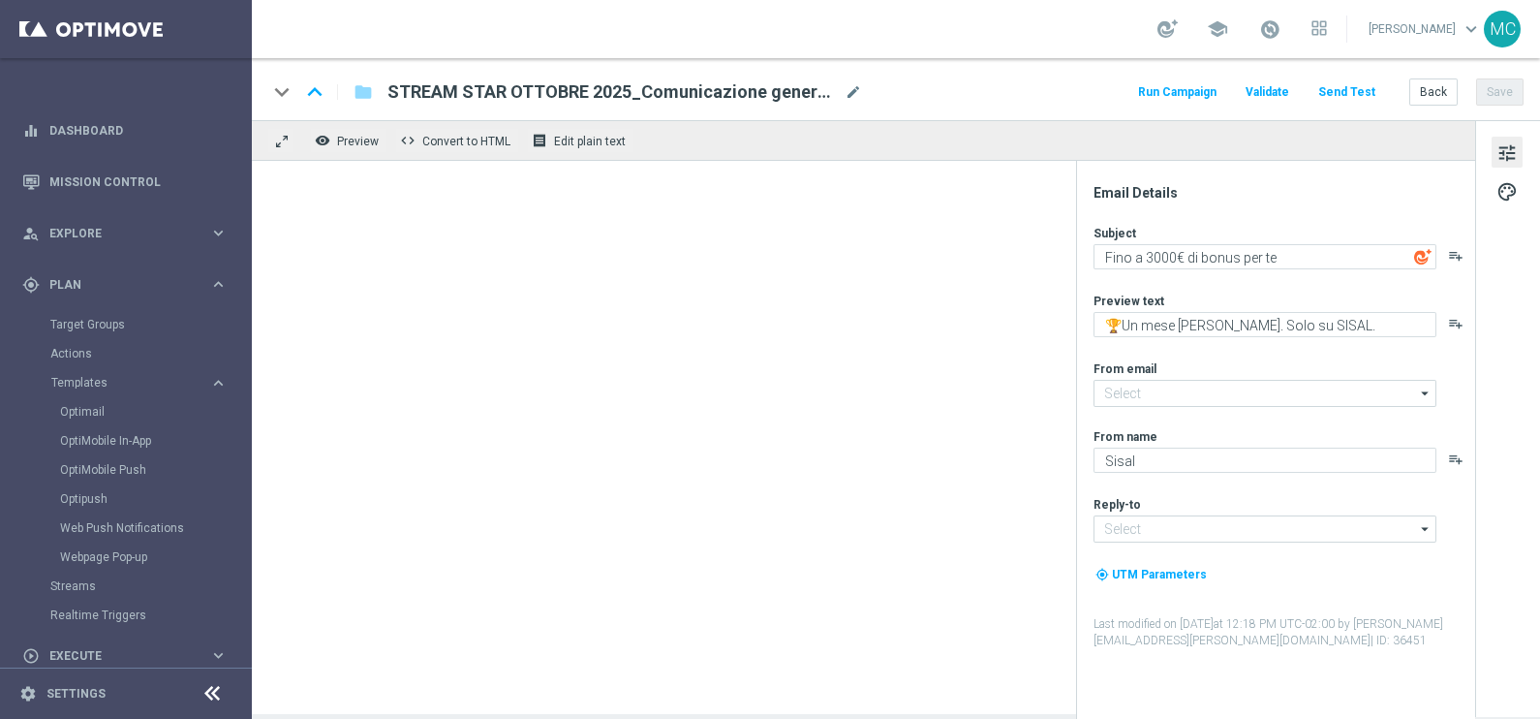
type textarea "Fino a 350€ di bonus per te"
type textarea "🏆 Un mese da campione. Solo su SISAL."
type input "giochivip@comunicazioni.sisal.it"
type input "teamvip@sisal.it"
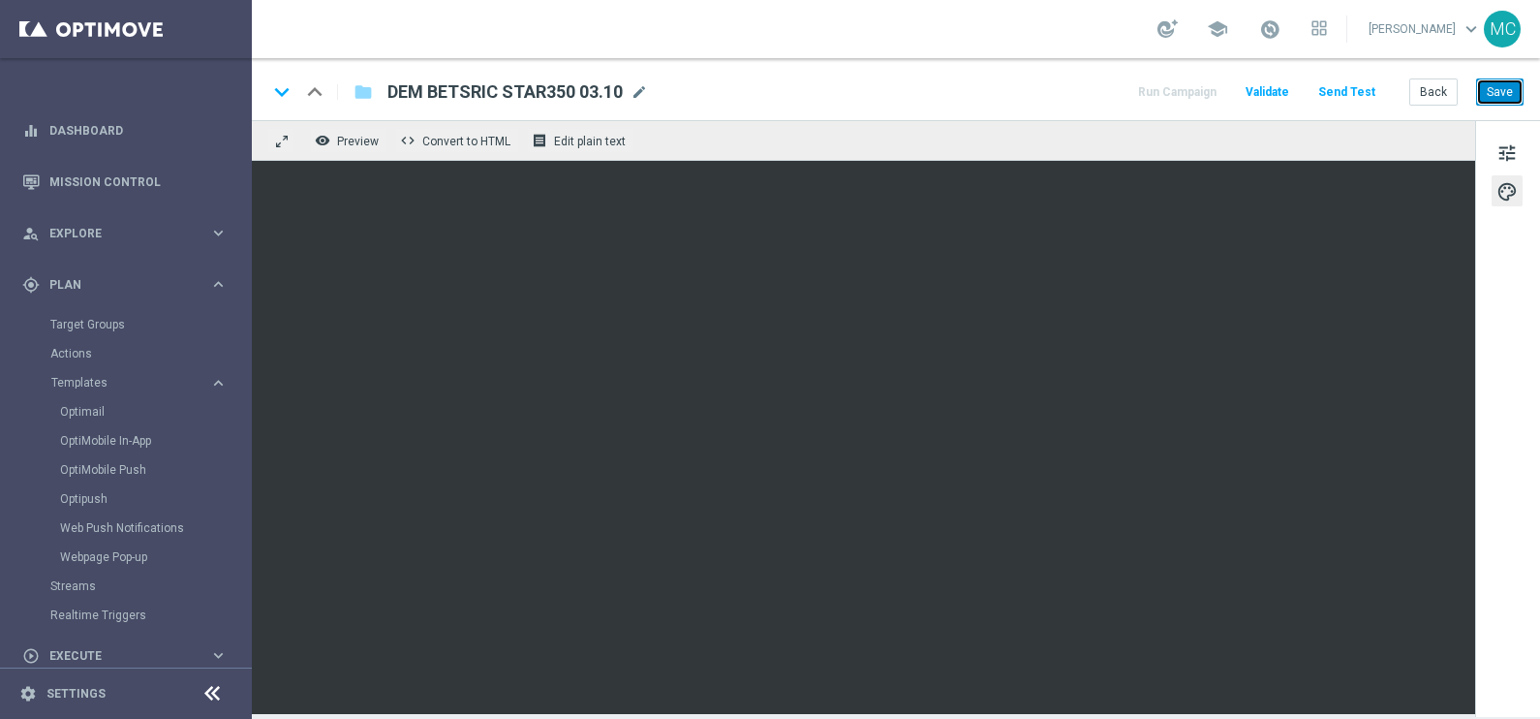
click at [1490, 83] on button "Save" at bounding box center [1499, 91] width 47 height 27
click at [641, 86] on span "mode_edit" at bounding box center [639, 91] width 17 height 17
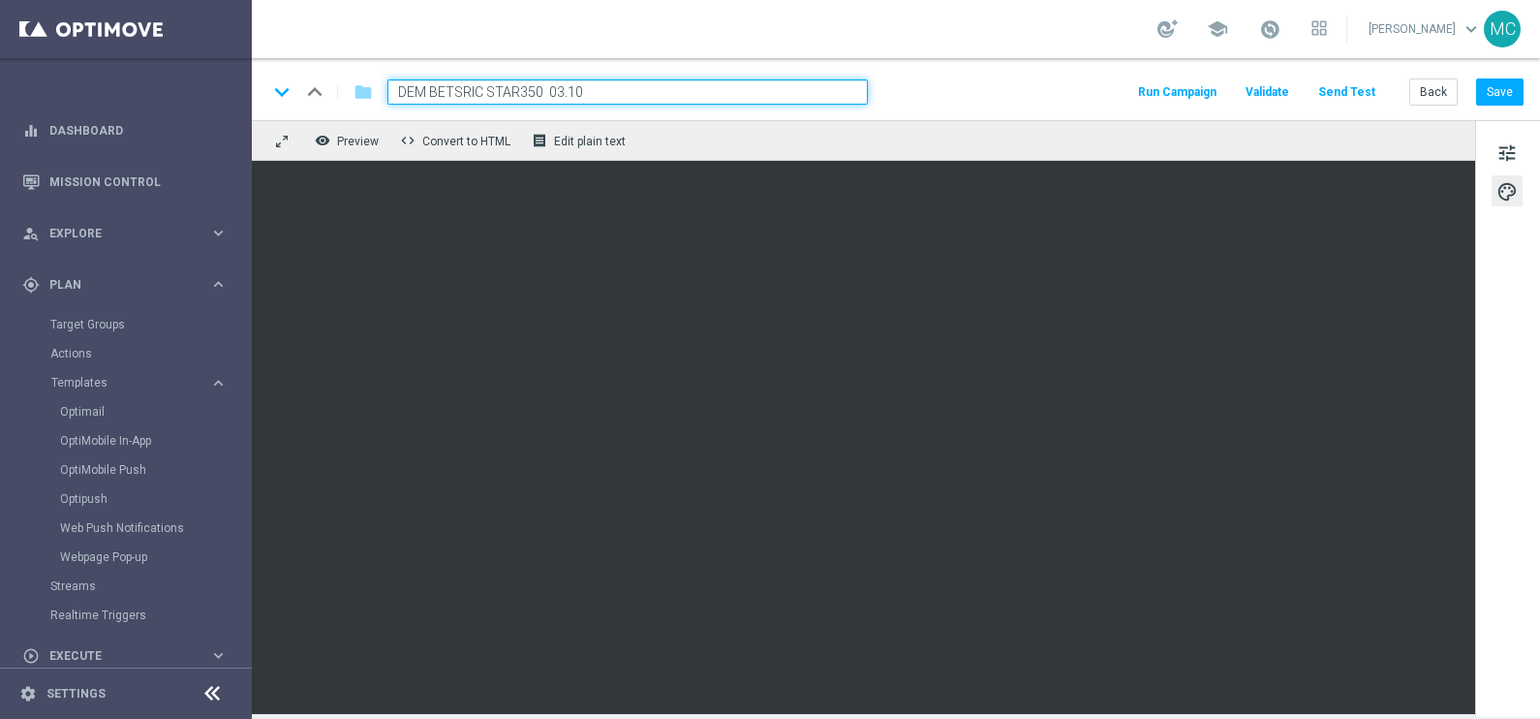
click at [562, 92] on input "DEM BETSRIC STAR350 03.10" at bounding box center [628, 91] width 481 height 25
type input "DEM BETSRIC STAR350 04.10"
click at [758, 87] on input "DEM BETSRIC STAR350 04.10" at bounding box center [628, 91] width 481 height 25
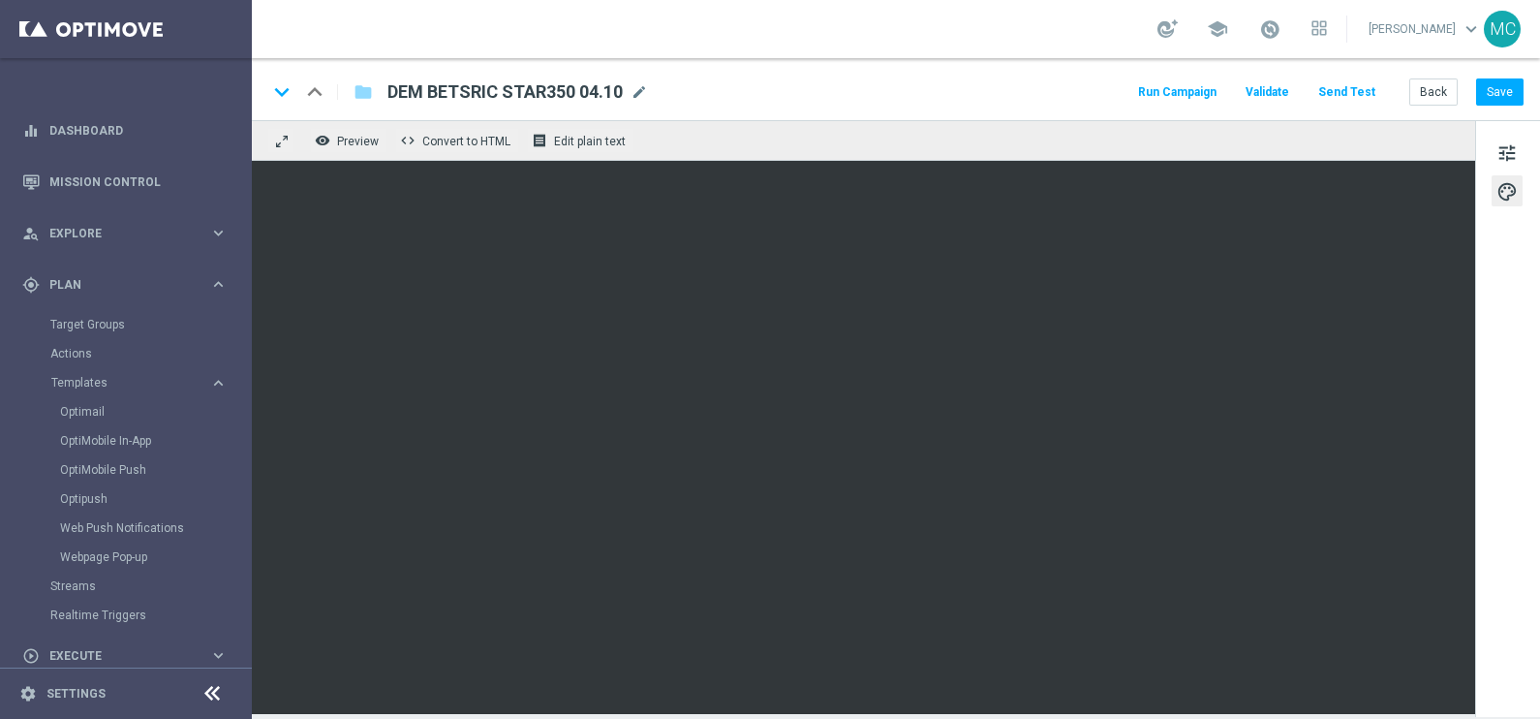
click at [895, 36] on div "school Mauro Cesari keyboard_arrow_down MC" at bounding box center [896, 29] width 1289 height 58
click at [1507, 104] on button "Save" at bounding box center [1499, 91] width 47 height 27
click at [1442, 94] on button "Back" at bounding box center [1434, 91] width 48 height 27
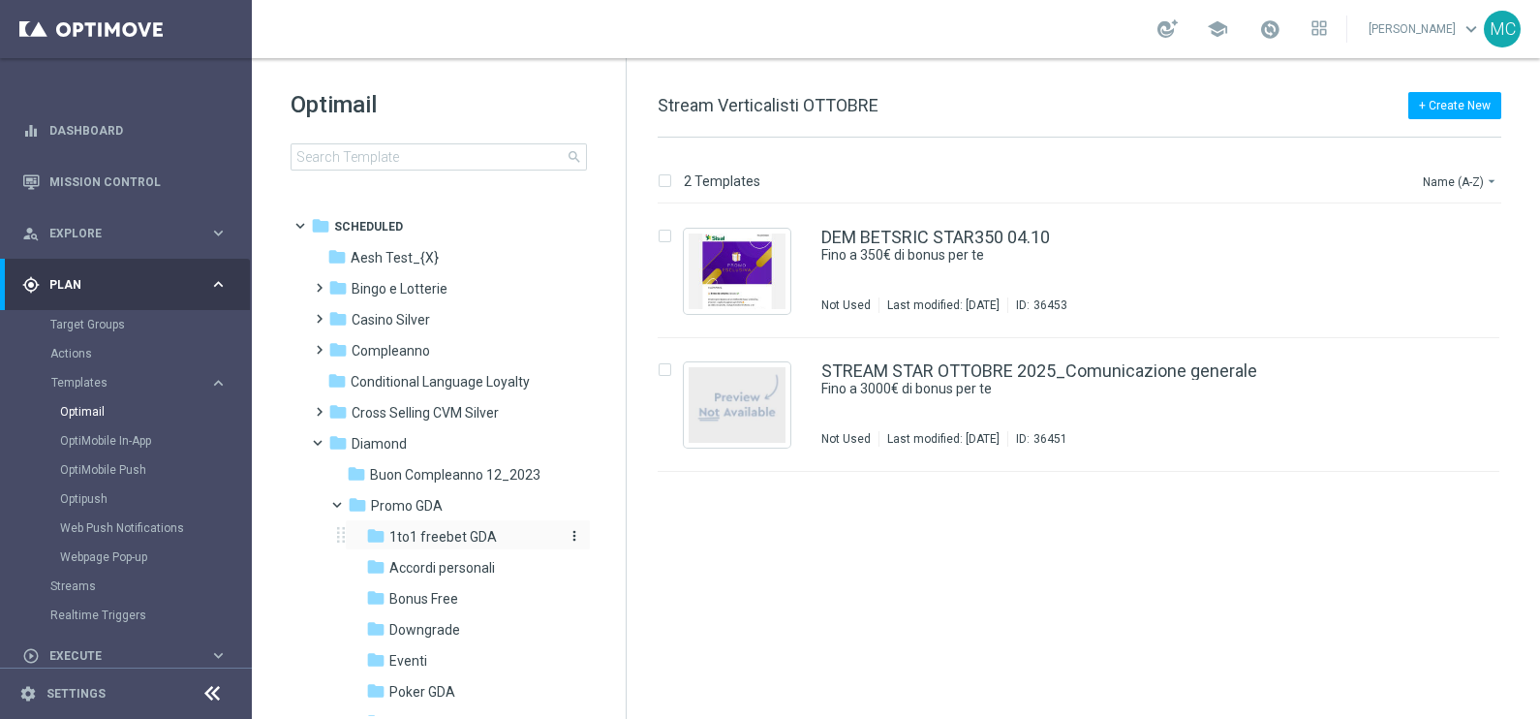
scroll to position [241, 0]
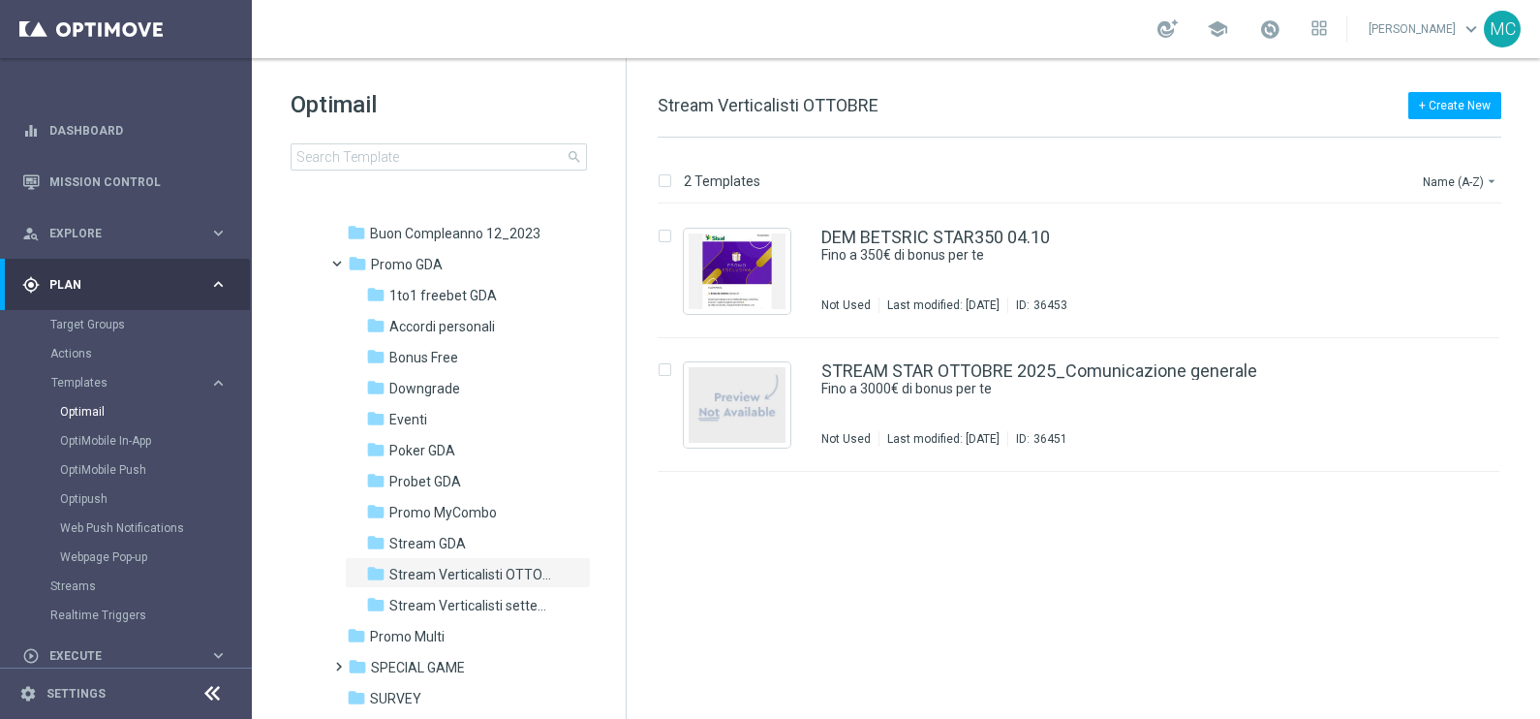
drag, startPoint x: 441, startPoint y: 393, endPoint x: 982, endPoint y: 366, distance: 542.2
click at [441, 393] on span "Downgrade" at bounding box center [424, 388] width 71 height 17
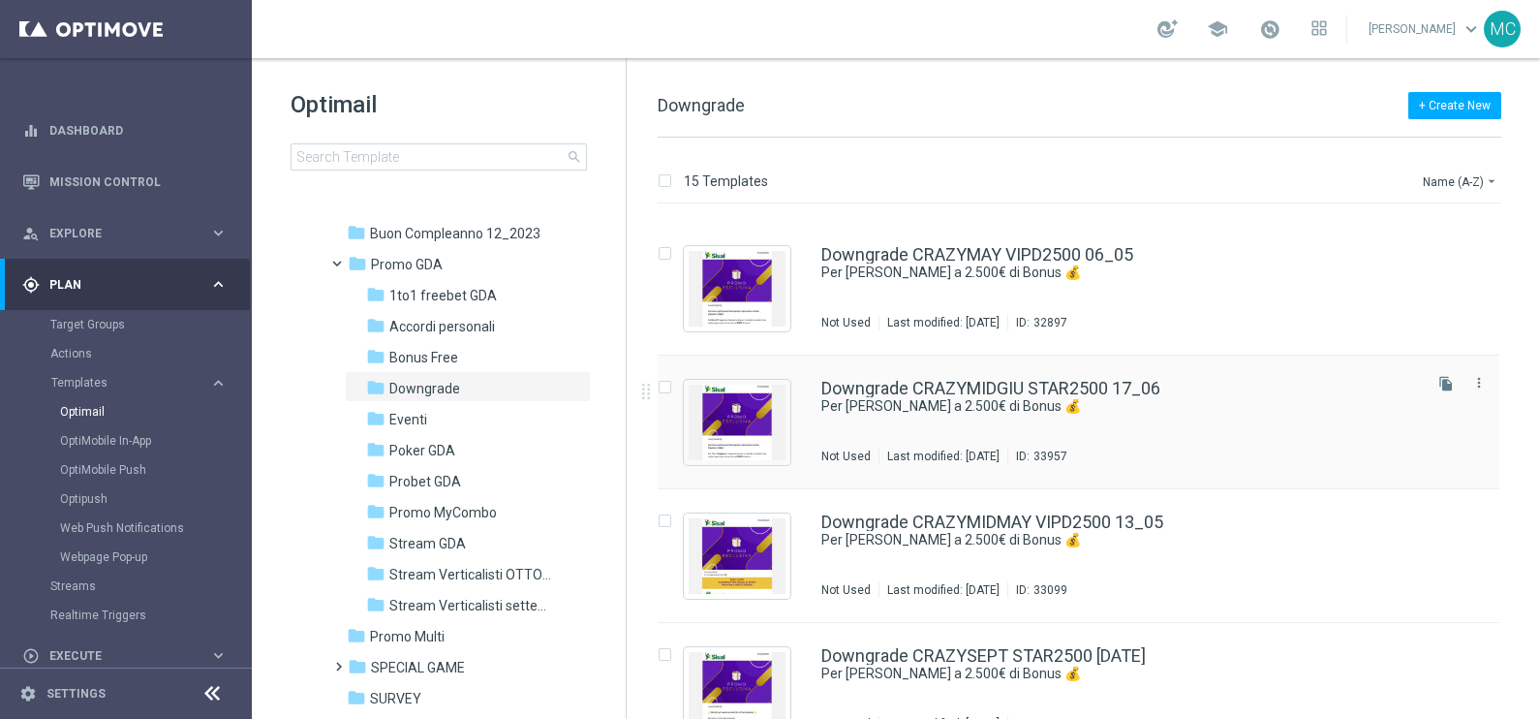
scroll to position [1491, 0]
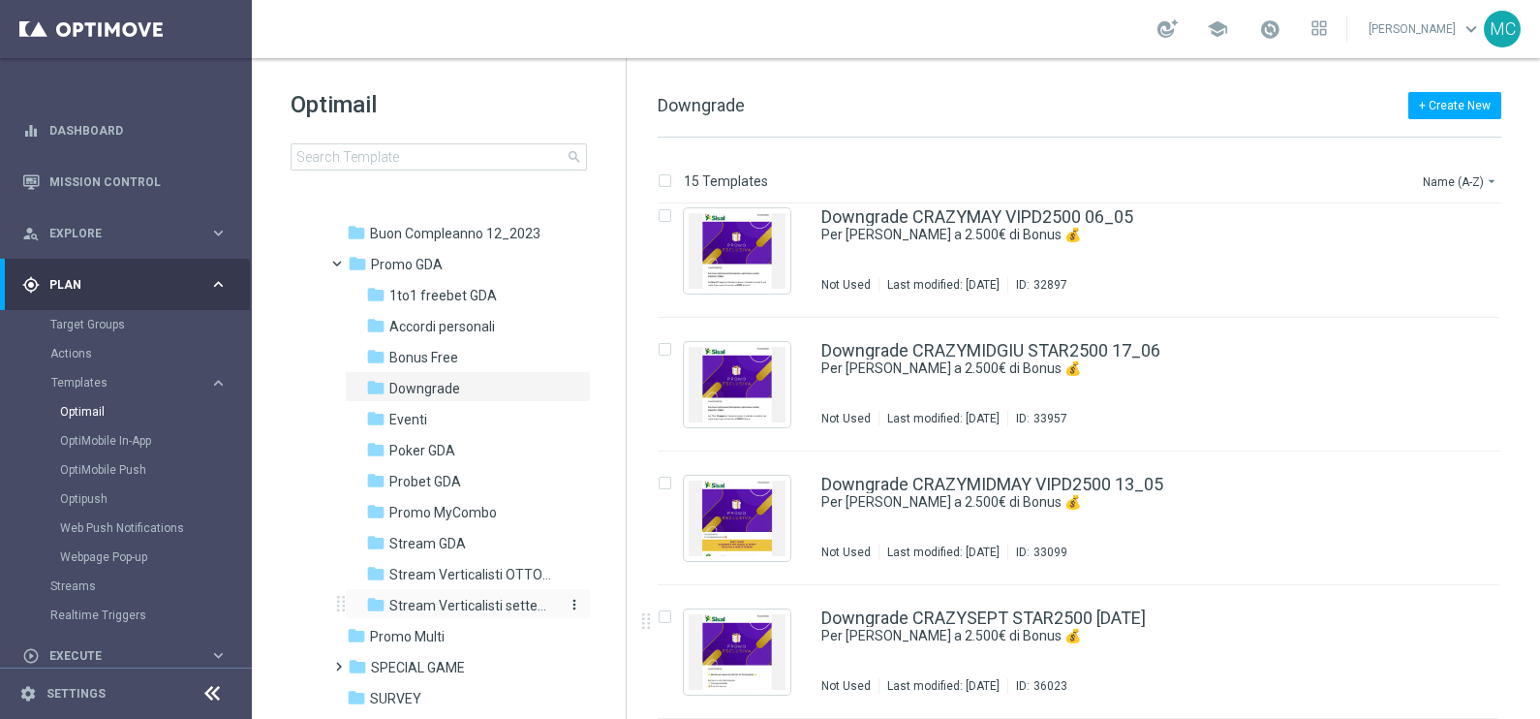
click at [440, 595] on div "folder Stream Verticalisti settembre 2025" at bounding box center [461, 606] width 191 height 22
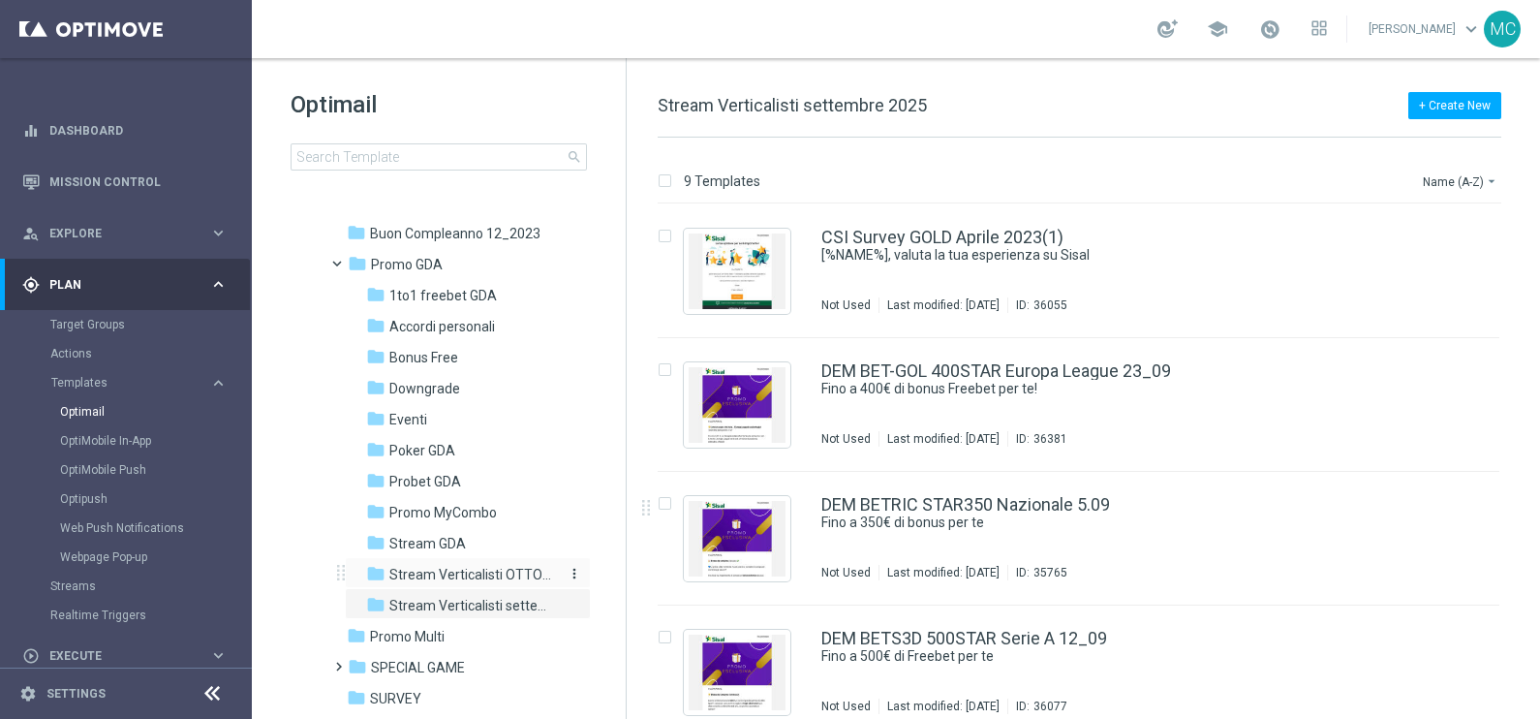
click at [481, 574] on span "Stream Verticalisti OTTOBRE" at bounding box center [473, 574] width 168 height 17
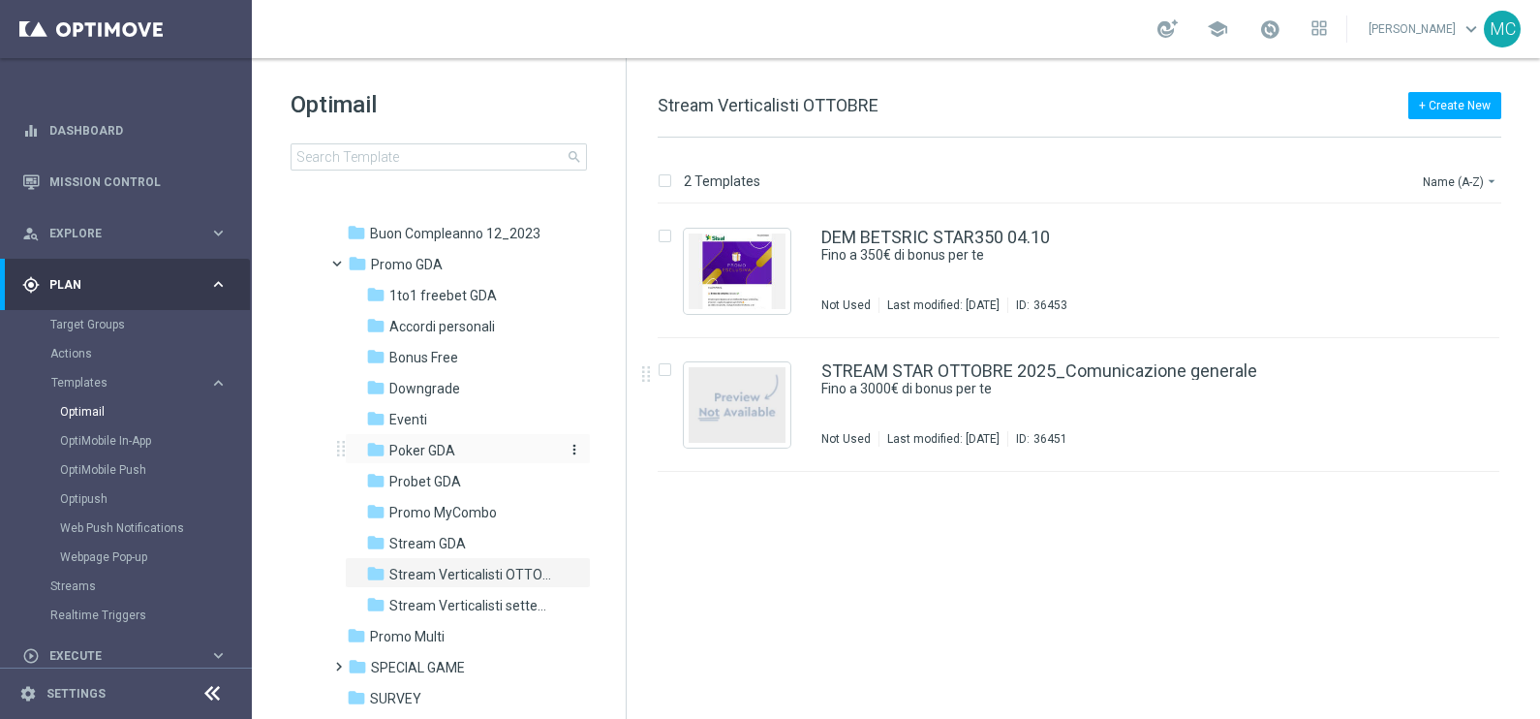
click at [424, 445] on span "Poker GDA" at bounding box center [422, 450] width 66 height 17
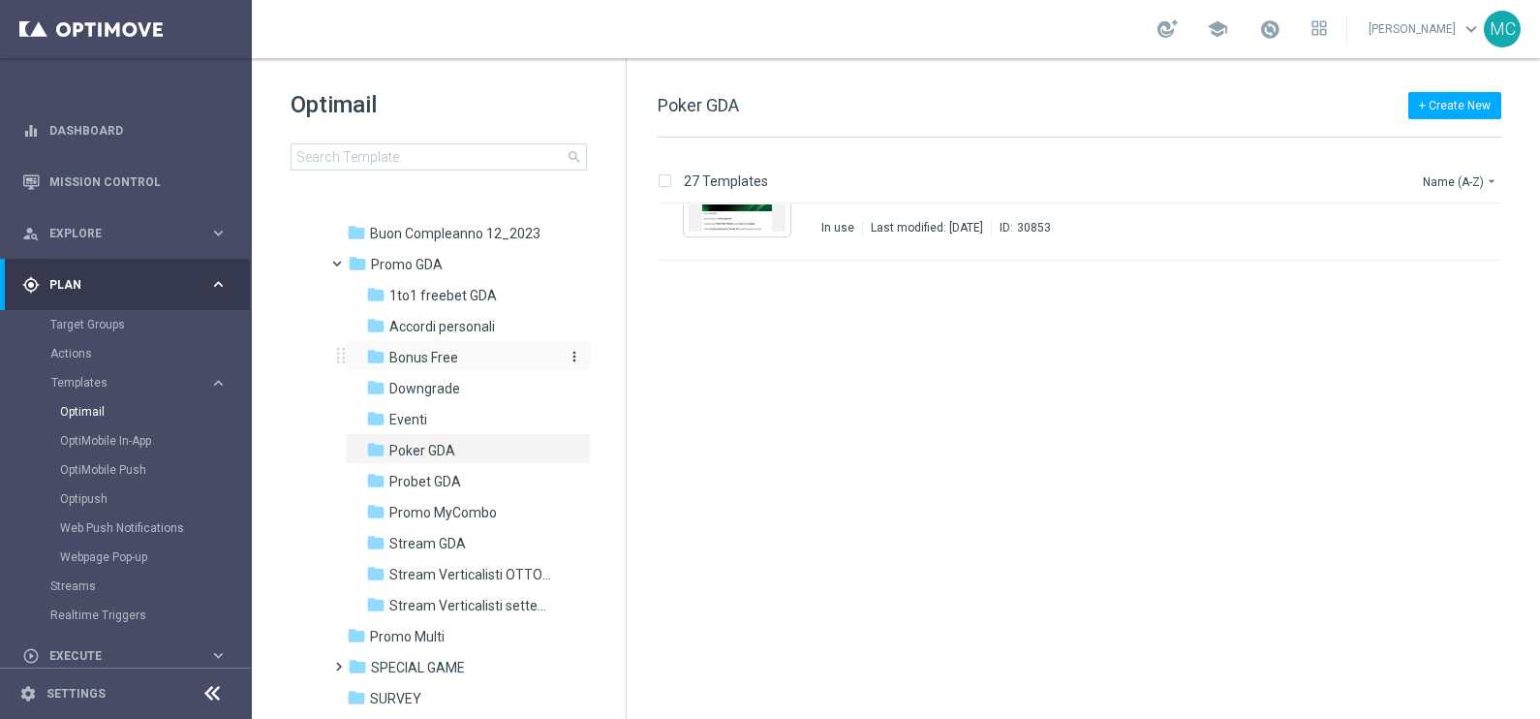
scroll to position [1211, 0]
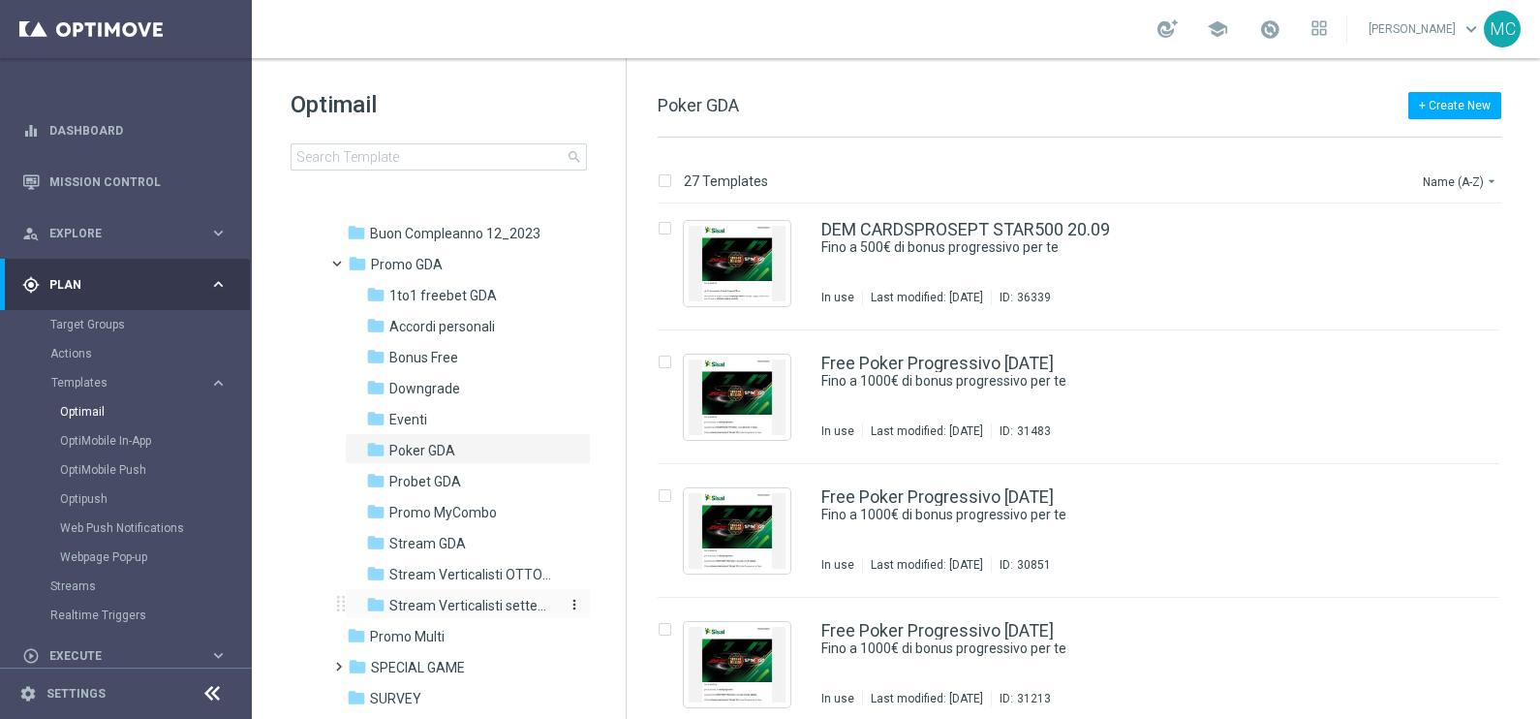
click at [420, 597] on span "Stream Verticalisti settembre 2025" at bounding box center [473, 605] width 168 height 17
